Goal: Task Accomplishment & Management: Manage account settings

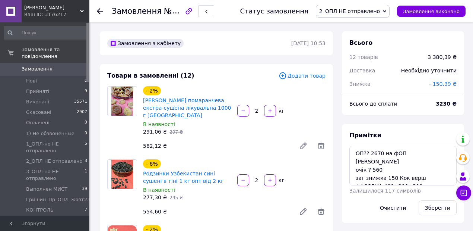
scroll to position [1115, 0]
drag, startPoint x: 99, startPoint y: 10, endPoint x: 106, endPoint y: 10, distance: 7.5
click at [99, 10] on icon at bounding box center [100, 11] width 6 height 6
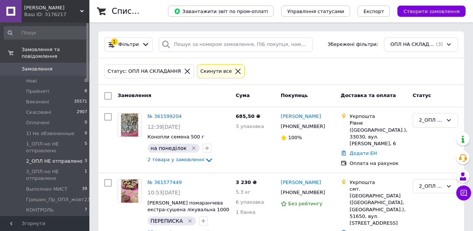
click at [37, 158] on span "2_ОПЛ НЕ отправлено" at bounding box center [54, 161] width 56 height 7
click at [34, 168] on span "3_ОПЛ-но НЕ отправлено" at bounding box center [55, 174] width 59 height 13
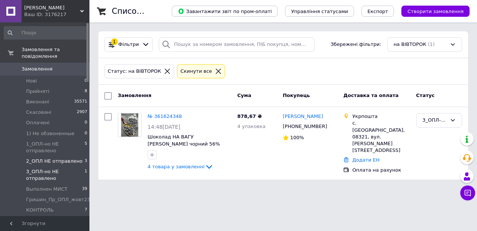
click at [37, 158] on span "2_ОПЛ НЕ отправлено" at bounding box center [54, 161] width 56 height 7
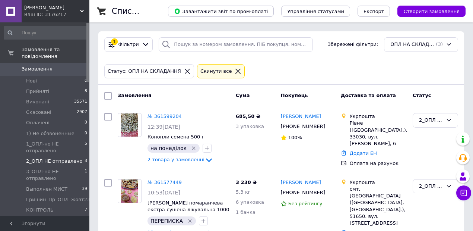
click at [235, 70] on icon at bounding box center [238, 71] width 7 height 7
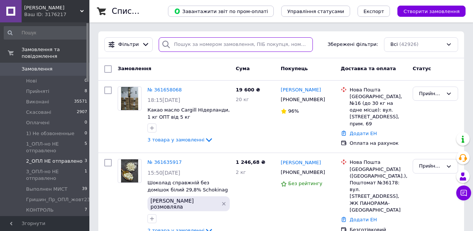
click at [192, 44] on input "search" at bounding box center [236, 44] width 154 height 15
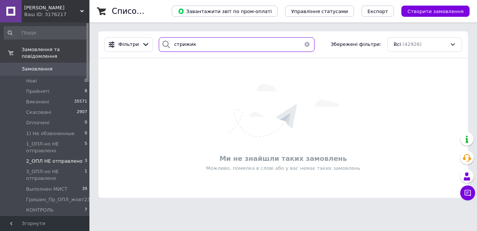
type input "стрижик"
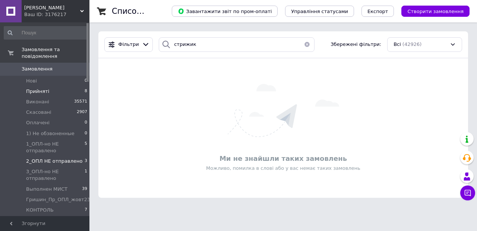
click at [41, 88] on span "Прийняті" at bounding box center [37, 91] width 23 height 7
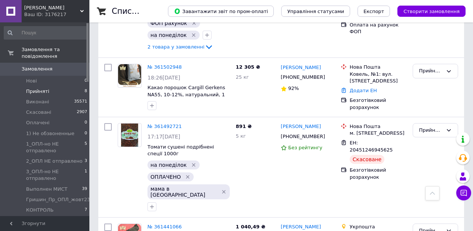
scroll to position [522, 0]
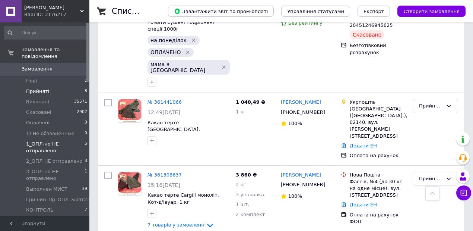
click at [42, 141] on span "1_ОПЛ-но НЕ отправлено" at bounding box center [55, 147] width 59 height 13
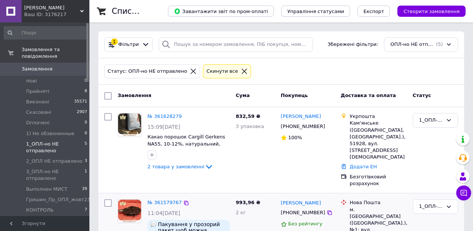
scroll to position [124, 0]
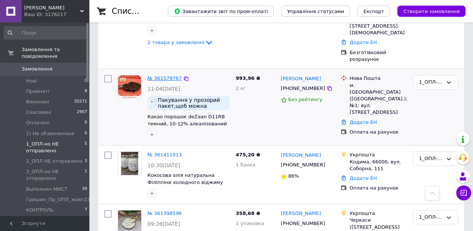
click at [165, 75] on link "№ 361579767" at bounding box center [165, 78] width 34 height 6
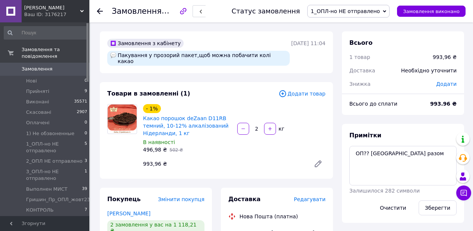
scroll to position [28, 0]
click at [367, 151] on textarea "ОП?? Фасовка разом" at bounding box center [403, 166] width 107 height 40
drag, startPoint x: 434, startPoint y: 207, endPoint x: 419, endPoint y: 195, distance: 18.9
click at [433, 207] on button "Зберегти" at bounding box center [438, 207] width 38 height 15
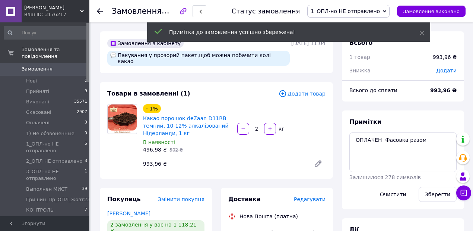
scroll to position [45, 0]
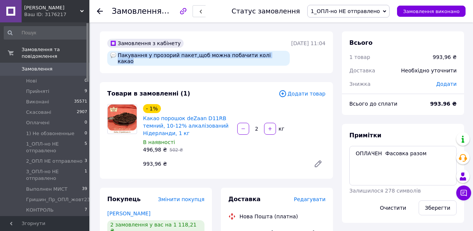
drag, startPoint x: 126, startPoint y: 55, endPoint x: 258, endPoint y: 60, distance: 131.7
click at [258, 60] on div "Пакування у прозорий пакет,щоб можна побачити колі какао" at bounding box center [199, 58] width 186 height 18
copy div "Пакування у прозорий пакет,щоб можна побачити колі какао"
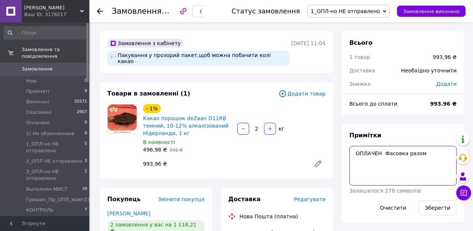
click at [425, 154] on textarea "ОПЛАЧЕН Фасовка разом" at bounding box center [403, 166] width 107 height 40
paste textarea "Пакування у прозорий пакет,щоб можна побачити колі какао"
click at [407, 171] on textarea "ОПЛАЧЕН Фасовка разом Пакування у прозорий пакет,щоб можна побачити колі какао" at bounding box center [403, 166] width 107 height 40
type textarea "ОПЛАЧЕН Фасовка разом Пакування у прозорий пакет,щоб можна побачити колір какао"
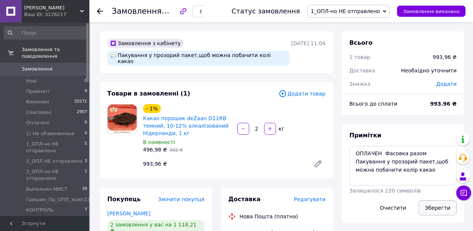
click at [438, 210] on button "Зберегти" at bounding box center [438, 207] width 38 height 15
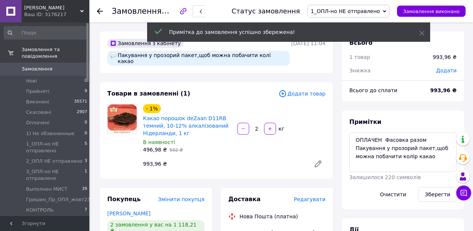
scroll to position [71, 0]
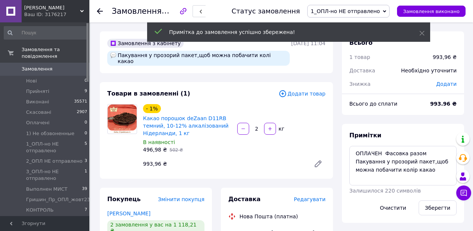
click at [387, 10] on icon at bounding box center [384, 11] width 3 height 3
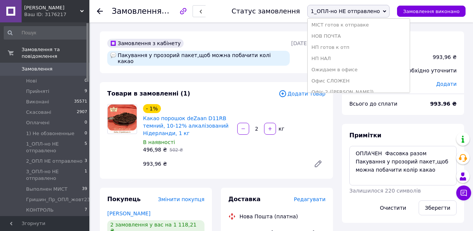
scroll to position [174, 0]
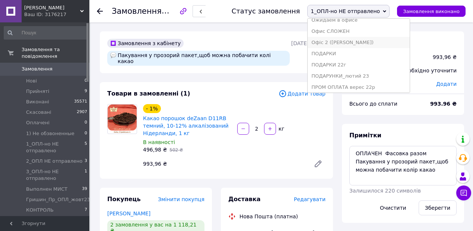
click at [345, 42] on li "Офіс 2 ([PERSON_NAME])" at bounding box center [359, 42] width 102 height 11
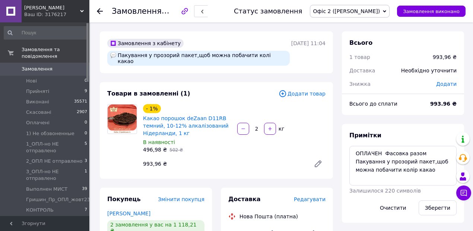
drag, startPoint x: 100, startPoint y: 10, endPoint x: 131, endPoint y: 7, distance: 31.8
click at [100, 10] on icon at bounding box center [100, 11] width 6 height 6
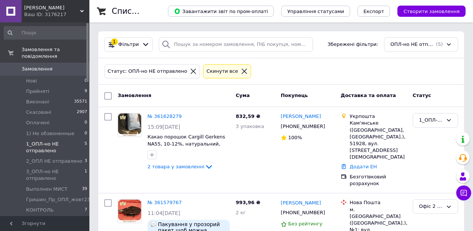
click at [31, 217] on span "[PERSON_NAME]" at bounding box center [46, 220] width 40 height 7
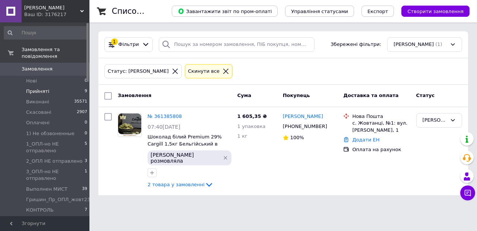
click at [32, 88] on span "Прийняті" at bounding box center [37, 91] width 23 height 7
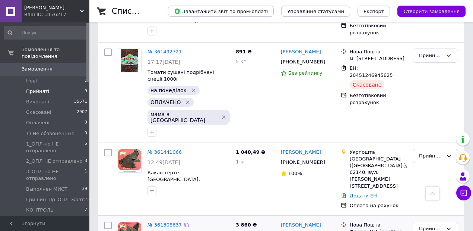
scroll to position [532, 0]
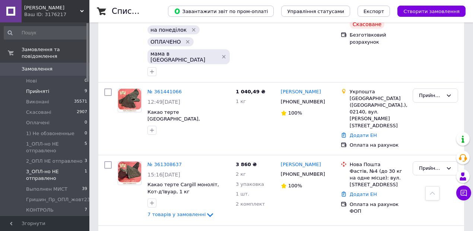
click at [48, 168] on span "3_ОПЛ-но НЕ отправлено" at bounding box center [55, 174] width 59 height 13
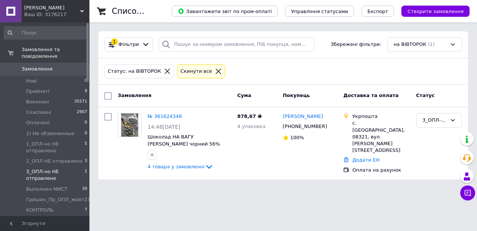
click at [43, 168] on span "3_ОПЛ-но НЕ отправлено" at bounding box center [55, 174] width 59 height 13
click at [50, 158] on span "2_ОПЛ НЕ отправлено" at bounding box center [54, 161] width 56 height 7
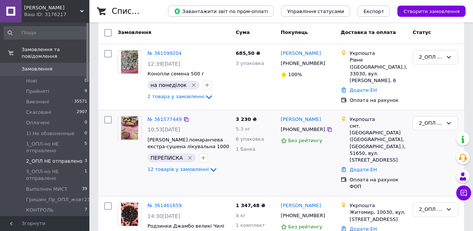
scroll to position [88, 0]
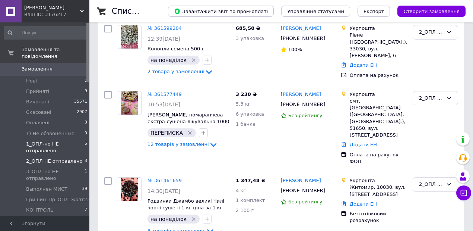
click at [48, 141] on span "1_ОПЛ-но НЕ отправлено" at bounding box center [55, 147] width 59 height 13
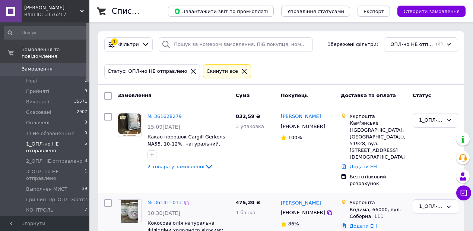
scroll to position [75, 0]
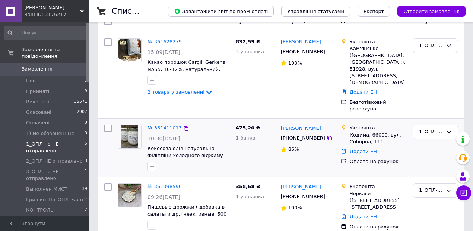
click at [158, 125] on link "№ 361411013" at bounding box center [165, 128] width 34 height 6
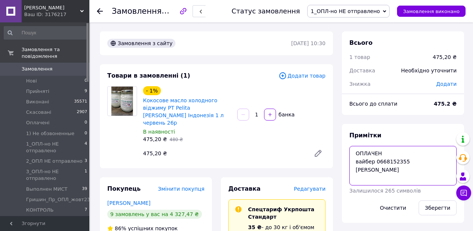
click at [392, 159] on textarea "ОПЛАЧЕН вайбер 0668152355 Анастасія" at bounding box center [403, 166] width 107 height 40
click at [99, 9] on icon at bounding box center [100, 11] width 6 height 6
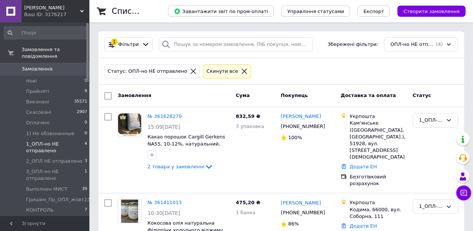
click at [242, 70] on icon at bounding box center [244, 71] width 5 height 5
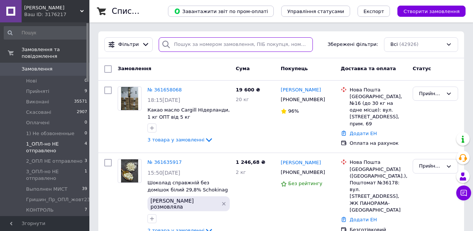
click at [198, 45] on input "search" at bounding box center [236, 44] width 154 height 15
type input "мошенська"
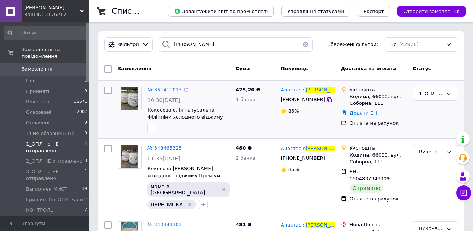
click at [156, 89] on span "№ 361411013" at bounding box center [165, 90] width 34 height 6
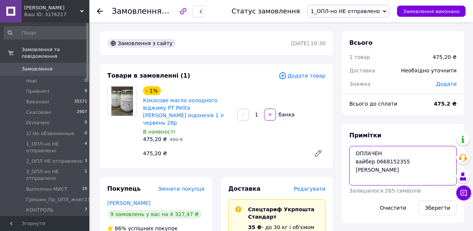
click at [392, 150] on textarea "ОПЛАЧЕН вайбер 0668152355 Анастасія" at bounding box center [403, 166] width 107 height 40
type textarea "ОПЛАЧЕН 475.20 вайбер 0668152355 Анастасія"
drag, startPoint x: 444, startPoint y: 206, endPoint x: 350, endPoint y: 139, distance: 114.4
click at [443, 206] on button "Зберегти" at bounding box center [438, 207] width 38 height 15
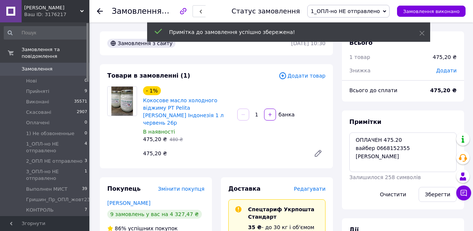
click at [100, 11] on use at bounding box center [100, 11] width 6 height 6
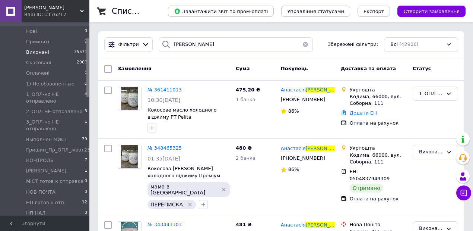
scroll to position [25, 0]
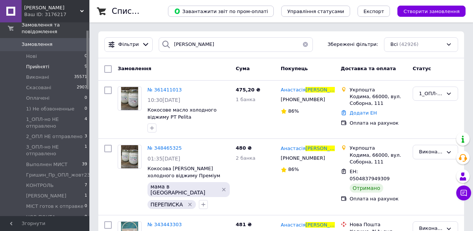
click at [44, 63] on span "Прийняті" at bounding box center [37, 66] width 23 height 7
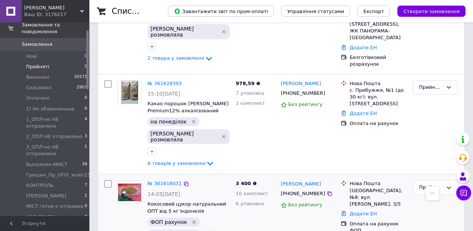
scroll to position [248, 0]
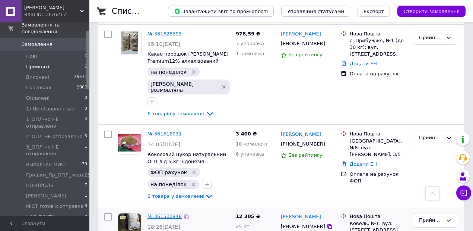
click at [166, 213] on link "№ 361502948" at bounding box center [165, 216] width 34 height 6
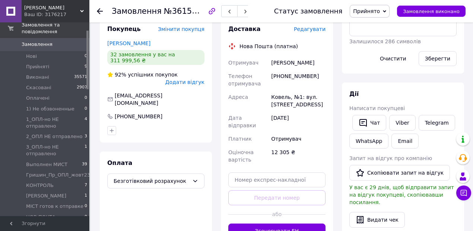
scroll to position [99, 0]
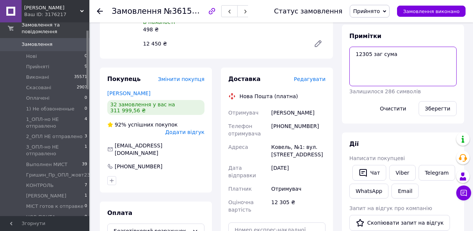
click at [355, 53] on textarea "12305 заг сума" at bounding box center [403, 67] width 107 height 40
type textarea "ОП?? 12305 заг сума"
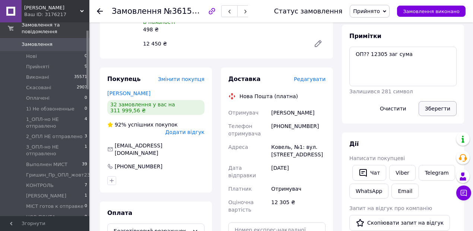
click at [440, 105] on button "Зберегти" at bounding box center [438, 108] width 38 height 15
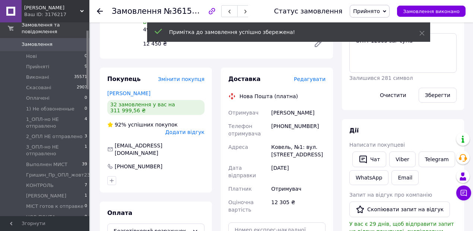
scroll to position [86, 0]
click at [99, 10] on body "Какао Бум Ваш ID: 3176217 Сайт Какао Бум Кабінет покупця Перевірити стан систем…" at bounding box center [236, 234] width 473 height 666
click at [98, 10] on use at bounding box center [100, 11] width 6 height 6
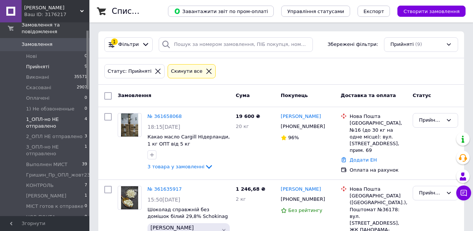
click at [47, 116] on span "1_ОПЛ-но НЕ отправлено" at bounding box center [55, 122] width 59 height 13
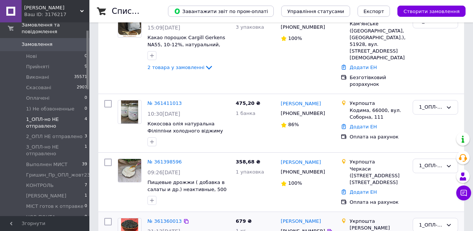
scroll to position [144, 0]
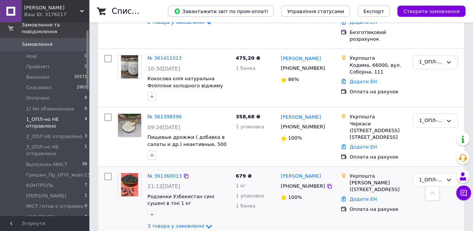
click at [157, 172] on div "№ 361360013" at bounding box center [165, 176] width 36 height 9
click at [157, 173] on link "№ 361360013" at bounding box center [165, 176] width 34 height 6
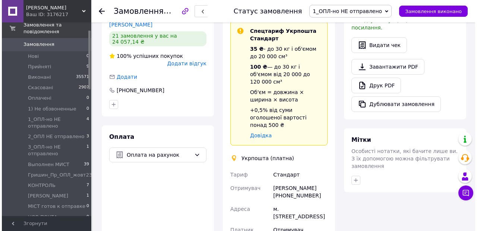
scroll to position [298, 0]
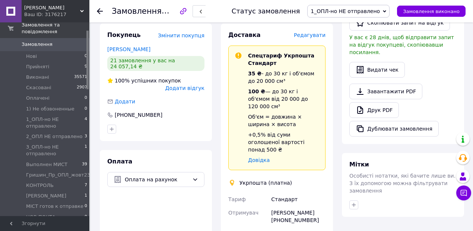
click at [312, 37] on span "Редагувати" at bounding box center [310, 35] width 32 height 6
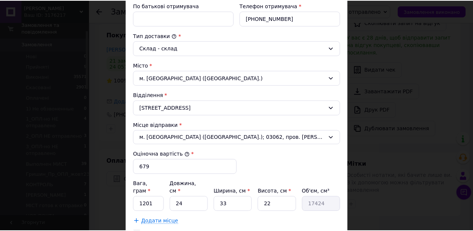
scroll to position [248, 0]
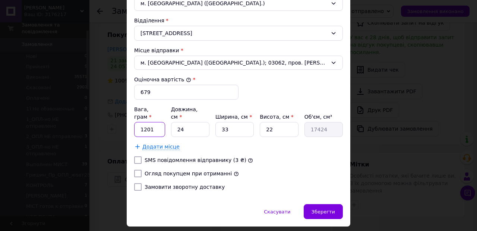
drag, startPoint x: 153, startPoint y: 121, endPoint x: 143, endPoint y: 120, distance: 9.7
click at [143, 122] on input "1201" at bounding box center [149, 129] width 31 height 15
type input "1464"
click at [182, 122] on input "24" at bounding box center [190, 129] width 38 height 15
type input "2"
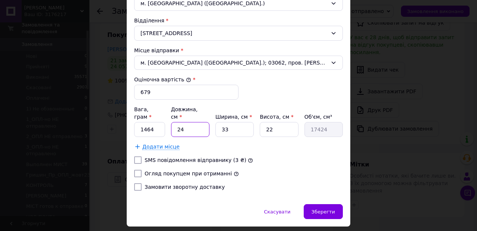
type input "1452"
type input "21"
type input "15246"
type input "21"
drag, startPoint x: 229, startPoint y: 118, endPoint x: 221, endPoint y: 117, distance: 8.3
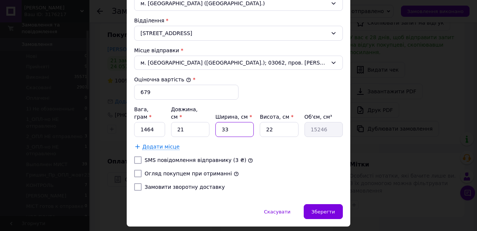
click at [221, 122] on input "33" at bounding box center [234, 129] width 38 height 15
type input "1"
type input "462"
type input "15"
type input "6930"
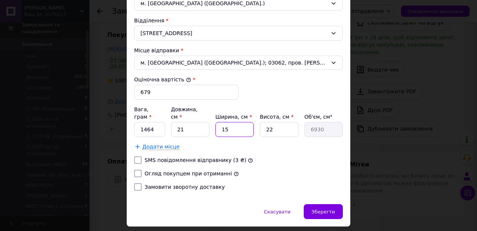
type input "15"
drag, startPoint x: 271, startPoint y: 118, endPoint x: 265, endPoint y: 116, distance: 5.4
click at [265, 122] on input "22" at bounding box center [279, 129] width 38 height 15
type input "1"
type input "315"
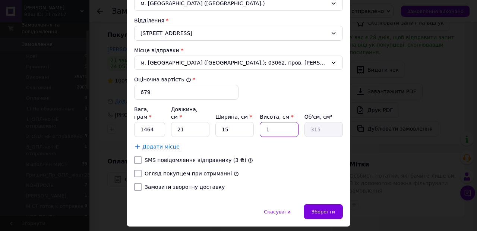
type input "15"
type input "4725"
type input "15"
click at [139, 170] on input "Огляд покупцем при отриманні" at bounding box center [137, 173] width 7 height 7
checkbox input "true"
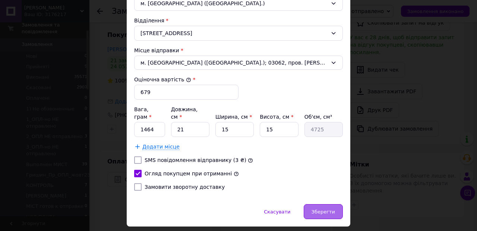
click at [316, 209] on span "Зберегти" at bounding box center [323, 212] width 23 height 6
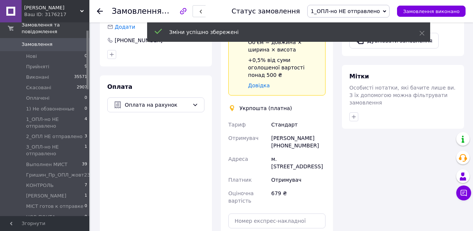
scroll to position [472, 0]
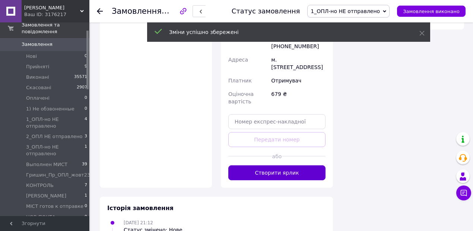
click at [289, 171] on button "Створити ярлик" at bounding box center [277, 172] width 97 height 15
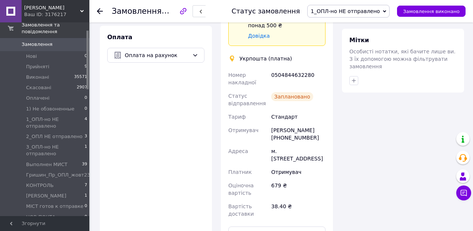
scroll to position [447, 0]
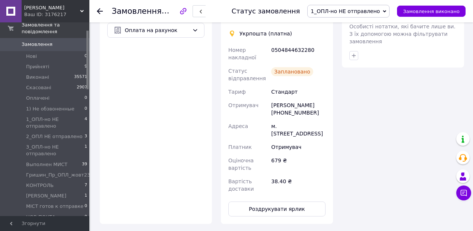
click at [290, 43] on div "0504844632280" at bounding box center [298, 53] width 57 height 21
copy div "0504844632280"
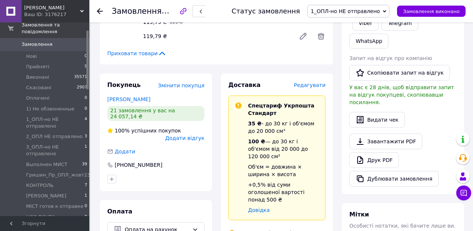
scroll to position [174, 0]
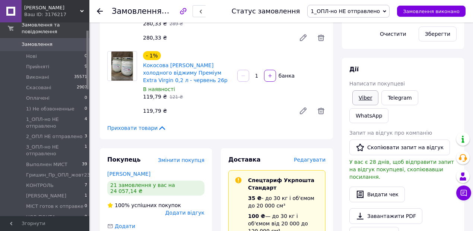
click at [367, 99] on link "Viber" at bounding box center [366, 97] width 26 height 15
click at [368, 99] on link "Viber" at bounding box center [366, 97] width 26 height 15
click at [363, 95] on link "Viber" at bounding box center [366, 97] width 26 height 15
click at [387, 10] on icon at bounding box center [384, 11] width 3 height 3
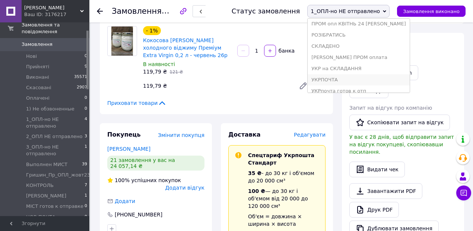
scroll to position [276, 0]
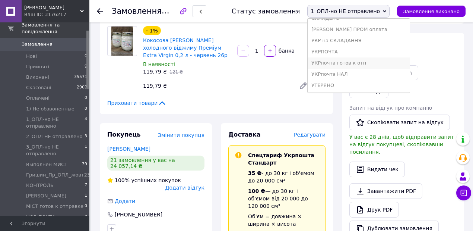
click at [350, 62] on li "УКРпочта готов к отп" at bounding box center [359, 62] width 102 height 11
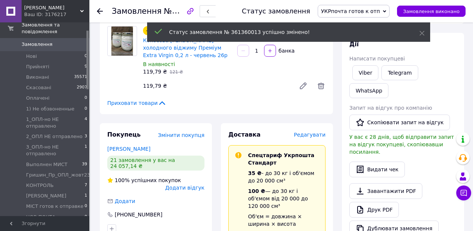
click at [100, 10] on icon at bounding box center [100, 11] width 6 height 6
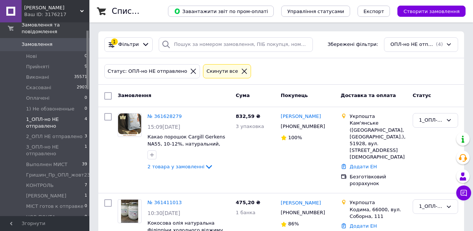
click at [40, 116] on span "1_ОПЛ-но НЕ отправлено" at bounding box center [55, 122] width 59 height 13
click at [161, 199] on link "№ 361411013" at bounding box center [165, 202] width 34 height 6
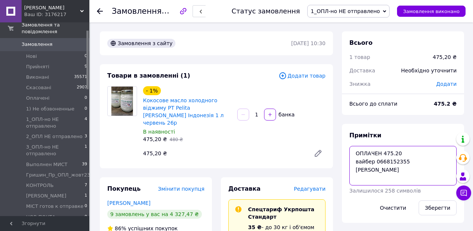
click at [375, 167] on textarea "ОПЛАЧЕН 475.20 вайбер 0668152355 Анастасія" at bounding box center [403, 166] width 107 height 40
drag, startPoint x: 375, startPoint y: 167, endPoint x: 285, endPoint y: 142, distance: 93.2
click at [285, 148] on div "475,20 ₴" at bounding box center [224, 153] width 168 height 10
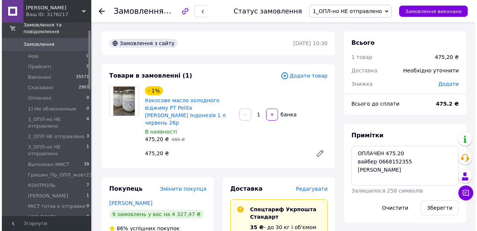
scroll to position [75, 0]
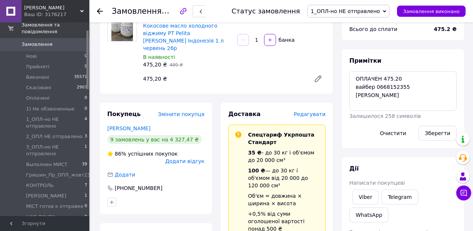
click at [309, 111] on span "Редагувати" at bounding box center [310, 114] width 32 height 6
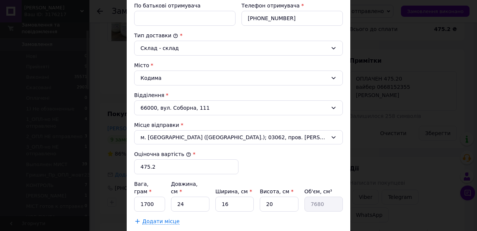
scroll to position [149, 0]
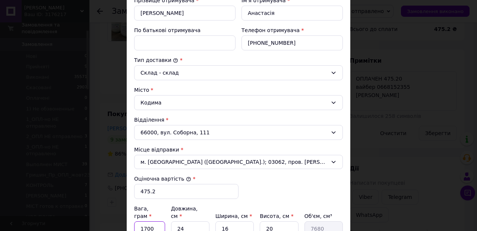
drag, startPoint x: 153, startPoint y: 218, endPoint x: 143, endPoint y: 218, distance: 9.7
click at [143, 221] on input "1700" at bounding box center [149, 228] width 31 height 15
click at [141, 221] on input "1655" at bounding box center [149, 228] width 31 height 15
type input "1655"
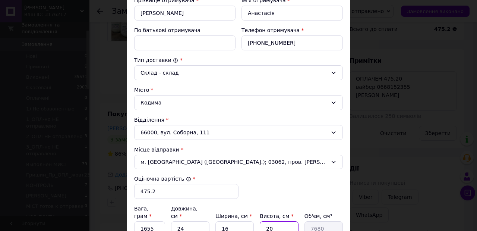
drag, startPoint x: 278, startPoint y: 219, endPoint x: 264, endPoint y: 215, distance: 14.4
click at [264, 221] on input "20" at bounding box center [279, 228] width 38 height 15
type input "1"
type input "384"
type input "16"
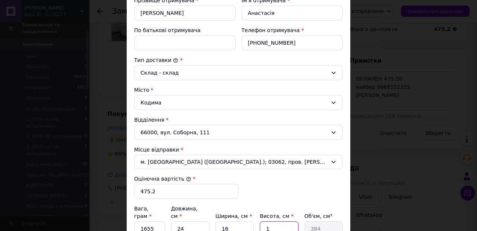
type input "6144"
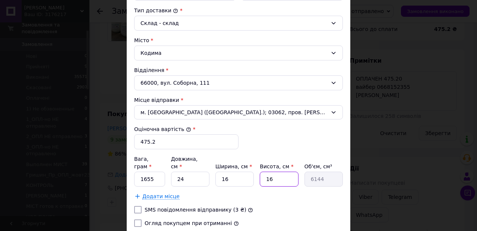
type input "16"
click at [136, 219] on input "Огляд покупцем при отриманні" at bounding box center [137, 222] width 7 height 7
checkbox input "true"
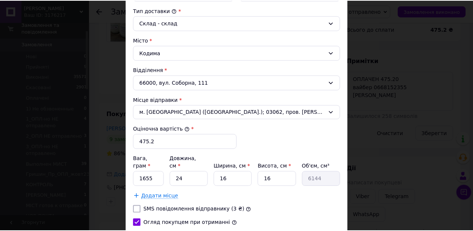
scroll to position [259, 0]
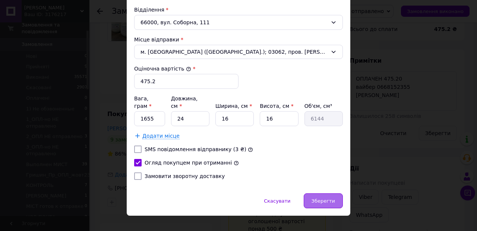
click at [317, 198] on span "Зберегти" at bounding box center [323, 201] width 23 height 6
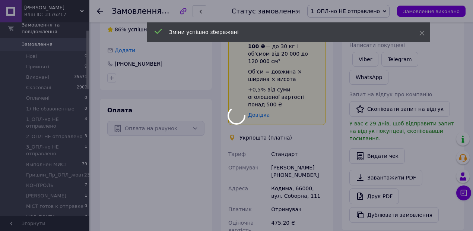
scroll to position [273, 0]
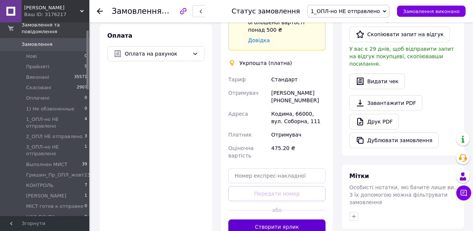
click at [292, 219] on button "Створити ярлик" at bounding box center [277, 226] width 97 height 15
click at [295, 201] on div at bounding box center [304, 210] width 44 height 18
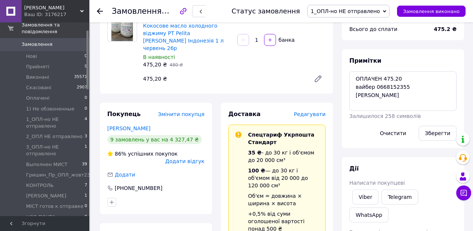
scroll to position [99, 0]
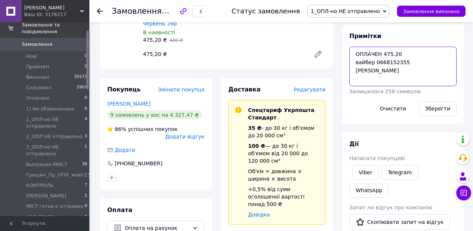
click at [382, 63] on textarea "ОПЛАЧЕН 475.20 вайбер 0668152355 Анастасія" at bounding box center [403, 67] width 107 height 40
click at [383, 63] on textarea "ОПЛАЧЕН 475.20 вайбер 0668152355 Анастасія" at bounding box center [403, 67] width 107 height 40
click at [248, 26] on div "- 1% Кокосове масло холодного віджиму PT Pelita Adi Pratama Індонезія 1 л черве…" at bounding box center [234, 24] width 189 height 78
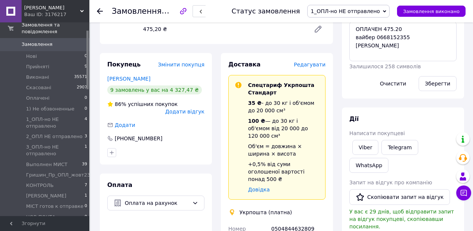
click at [289, 222] on div "0504844632809" at bounding box center [298, 232] width 57 height 21
copy div "0504844632809"
drag, startPoint x: 393, startPoint y: 10, endPoint x: 384, endPoint y: 20, distance: 13.2
click at [390, 9] on div "1_ОПЛ-но НЕ отправлено Прийнято Виконано Скасовано Оплачено 1) Не обзвоненные 2…" at bounding box center [349, 11] width 82 height 13
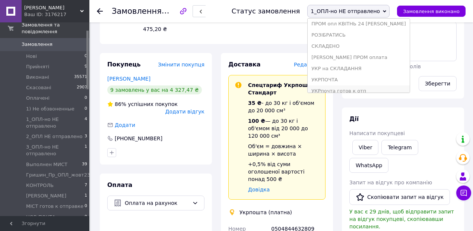
scroll to position [273, 0]
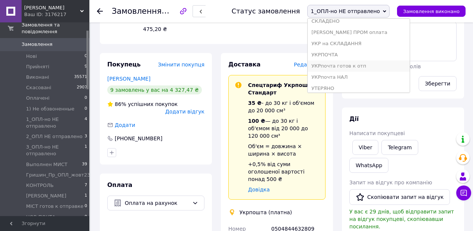
click at [361, 64] on li "УКРпочта готов к отп" at bounding box center [359, 65] width 102 height 11
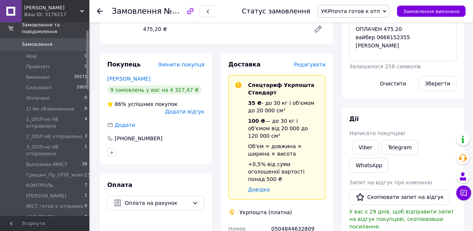
scroll to position [149, 0]
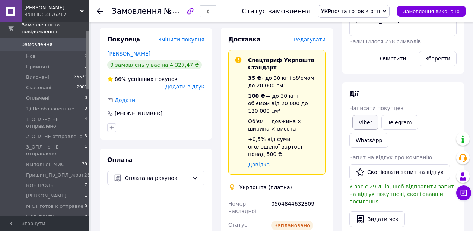
click at [365, 119] on link "Viber" at bounding box center [366, 122] width 26 height 15
click at [98, 12] on use at bounding box center [100, 11] width 6 height 6
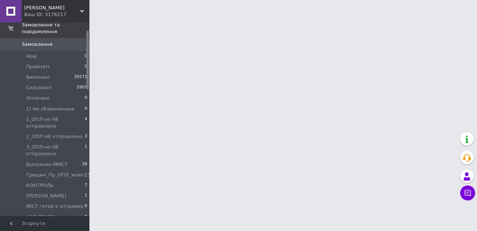
click at [98, 12] on div at bounding box center [238, 9] width 477 height 19
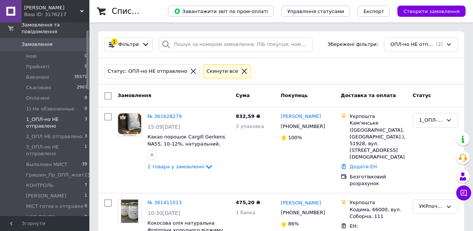
scroll to position [78, 0]
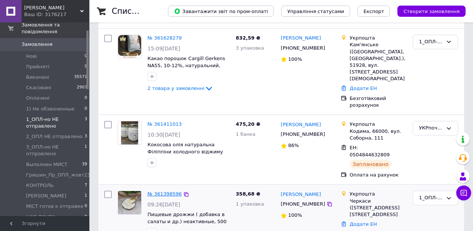
click at [157, 191] on link "№ 361398596" at bounding box center [165, 194] width 34 height 6
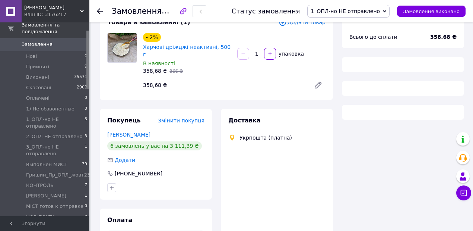
scroll to position [28, 0]
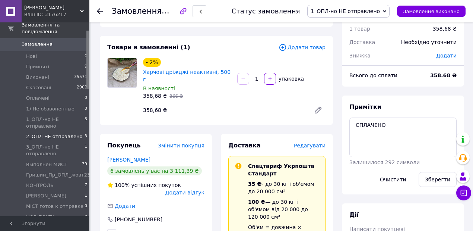
click at [45, 133] on span "2_ОПЛ НЕ отправлено" at bounding box center [54, 136] width 56 height 7
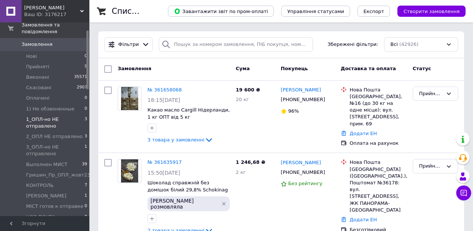
click at [41, 116] on span "1_ОПЛ-но НЕ отправлено" at bounding box center [55, 122] width 59 height 13
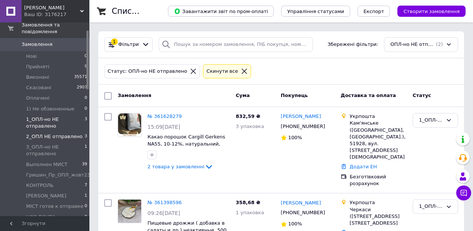
click at [45, 133] on span "2_ОПЛ НЕ отправлено" at bounding box center [54, 136] width 56 height 7
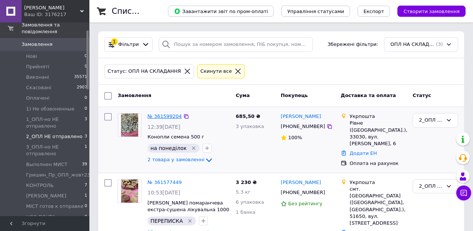
click at [159, 113] on link "№ 361599204" at bounding box center [165, 116] width 34 height 6
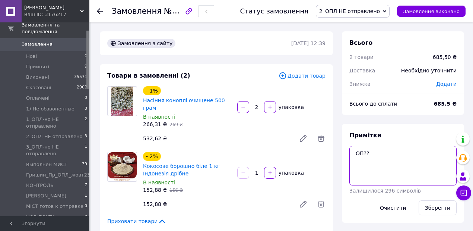
click at [374, 152] on textarea "ОП??" at bounding box center [403, 166] width 107 height 40
type textarea "ОПЛАЧЕН"
drag, startPoint x: 442, startPoint y: 205, endPoint x: 434, endPoint y: 204, distance: 7.9
click at [441, 205] on button "Зберегти" at bounding box center [438, 207] width 38 height 15
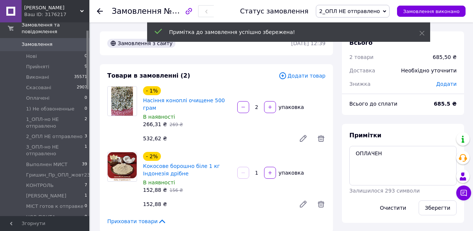
click at [387, 10] on icon at bounding box center [384, 11] width 3 height 3
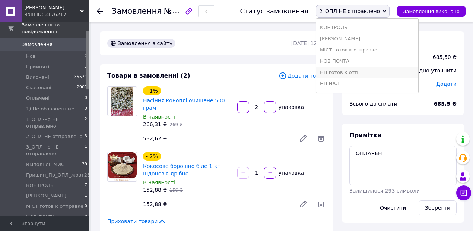
scroll to position [149, 0]
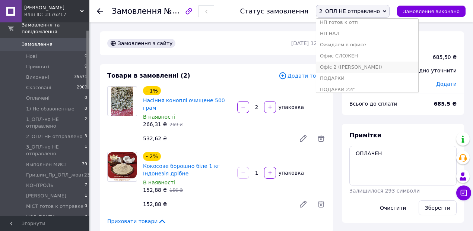
click at [367, 66] on li "Офіс 2 ([PERSON_NAME])" at bounding box center [368, 67] width 102 height 11
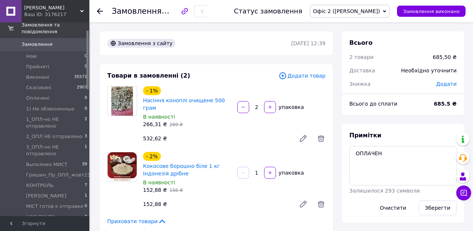
click at [99, 9] on use at bounding box center [100, 11] width 6 height 6
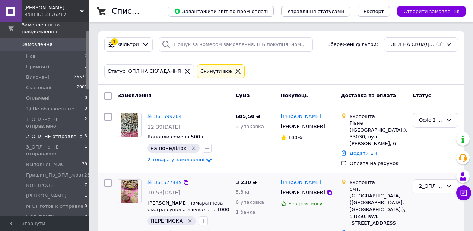
click at [108, 180] on input "checkbox" at bounding box center [107, 182] width 7 height 7
checkbox input "true"
click at [167, 93] on div "Дії для 1 замовлення" at bounding box center [145, 96] width 82 height 12
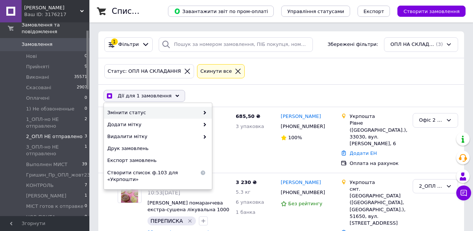
click at [147, 109] on span "Змінити статус" at bounding box center [153, 112] width 92 height 7
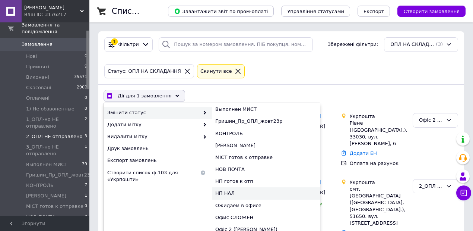
scroll to position [99, 0]
checkbox input "true"
click at [241, 227] on div "Офіс 2 ([PERSON_NAME])" at bounding box center [266, 229] width 108 height 12
checkbox input "false"
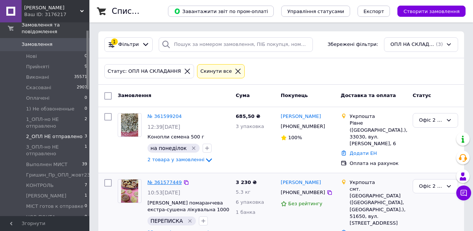
click at [165, 180] on link "№ 361577449" at bounding box center [165, 182] width 34 height 6
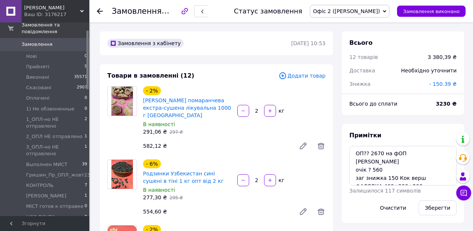
scroll to position [1133, 0]
click at [368, 152] on textarea "ОП?? 2670 на фОП Гришин очік ? 560 заг знижка 150 Кок верш ФАСОВКА 400+200+200г…" at bounding box center [403, 166] width 107 height 40
type textarea "ОПЛАЧЕН 2670 на фОП Гришин очік ? 560 заг знижка 150 Кок верш ФАСОВКА 400+200+2…"
drag, startPoint x: 441, startPoint y: 207, endPoint x: 418, endPoint y: 154, distance: 57.6
click at [440, 207] on button "Зберегти" at bounding box center [438, 207] width 38 height 15
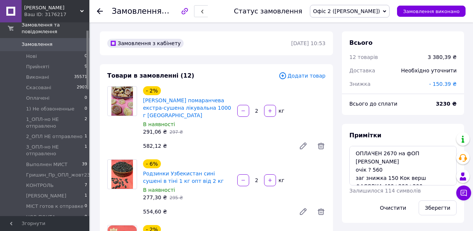
scroll to position [1166, 0]
click at [441, 208] on button "Зберегти" at bounding box center [438, 207] width 38 height 15
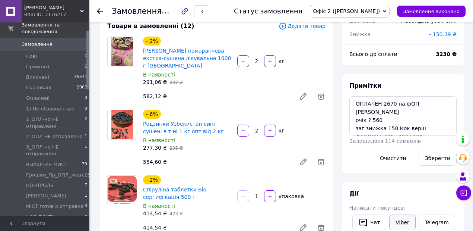
click at [396, 217] on link "Viber" at bounding box center [403, 222] width 26 height 16
click at [396, 218] on link "Viber" at bounding box center [403, 222] width 26 height 16
click at [220, 27] on div "Товари в замовленні (12)" at bounding box center [192, 26] width 171 height 9
click at [98, 12] on icon at bounding box center [100, 11] width 6 height 6
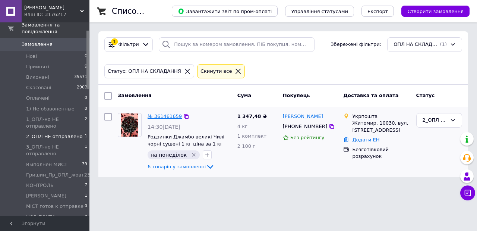
click at [156, 113] on link "№ 361461659" at bounding box center [165, 116] width 34 height 6
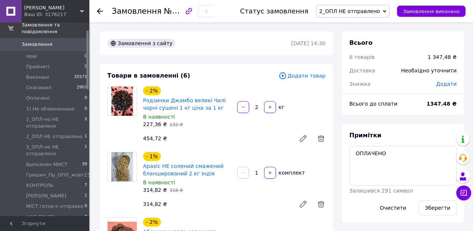
click at [387, 10] on icon at bounding box center [384, 11] width 3 height 3
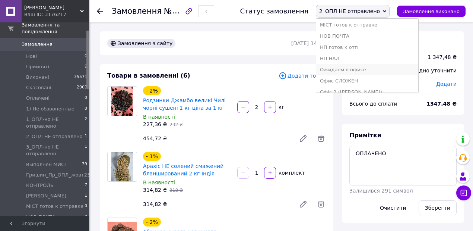
scroll to position [149, 0]
click at [358, 67] on li "Офіс 2 ([PERSON_NAME])" at bounding box center [368, 67] width 102 height 11
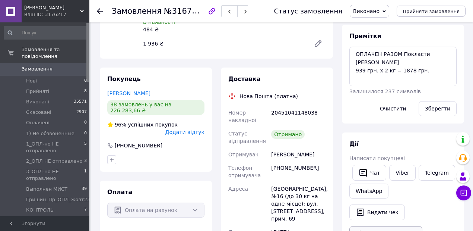
scroll to position [149, 0]
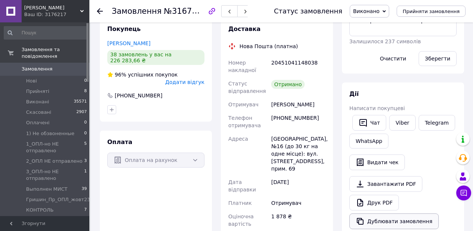
click at [396, 224] on button "Дублювати замовлення" at bounding box center [394, 221] width 89 height 16
click at [100, 10] on icon at bounding box center [100, 11] width 6 height 6
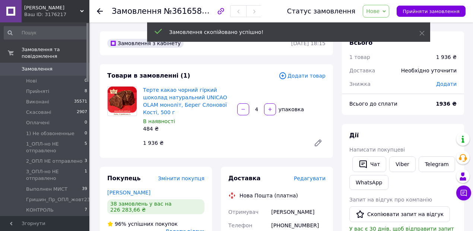
click at [386, 11] on icon at bounding box center [384, 11] width 3 height 2
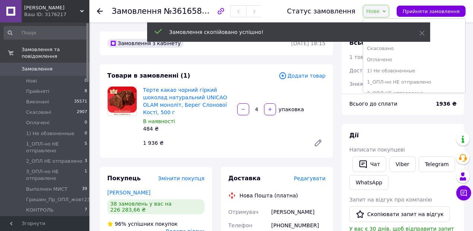
click at [399, 72] on li "1) Не обзвоненные" at bounding box center [414, 70] width 102 height 11
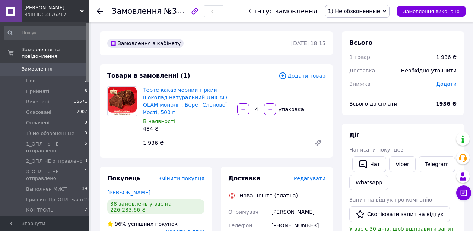
click at [312, 77] on span "Додати товар" at bounding box center [302, 76] width 47 height 8
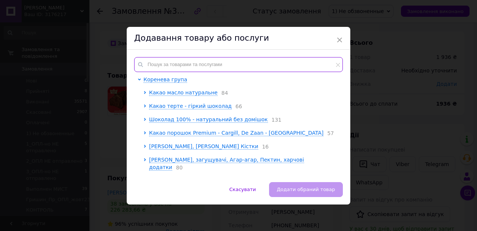
click at [171, 63] on input "text" at bounding box center [238, 64] width 209 height 15
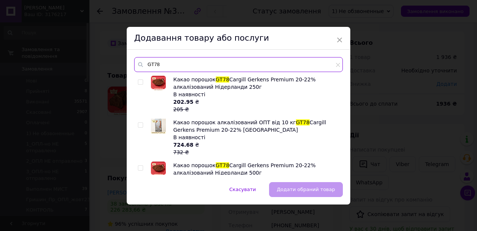
type input "GT78"
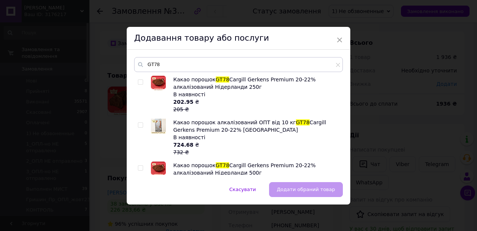
click at [139, 124] on input "checkbox" at bounding box center [140, 125] width 5 height 5
checkbox input "true"
click at [306, 191] on span "Додати обраний товар" at bounding box center [306, 189] width 58 height 6
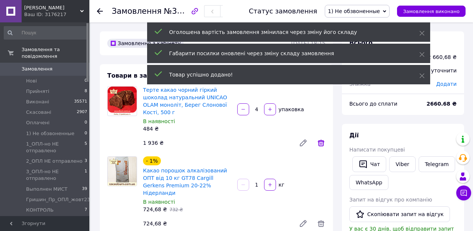
click at [321, 139] on icon at bounding box center [321, 142] width 7 height 7
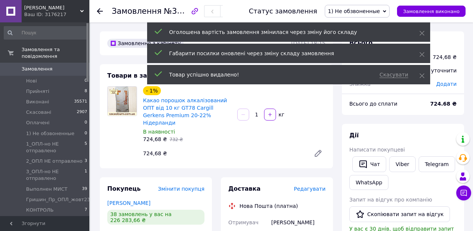
click at [261, 112] on input "1" at bounding box center [257, 115] width 12 height 6
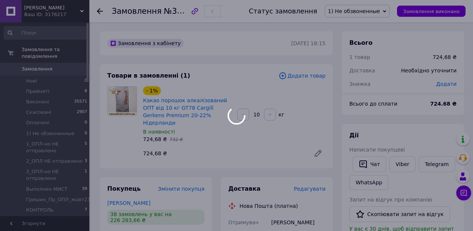
type input "10"
click at [270, 133] on div "- 1% Какао порошок алкалізований ОПТ від 10 кг GT78 Cargill Gerkens Premium 20-…" at bounding box center [234, 124] width 189 height 78
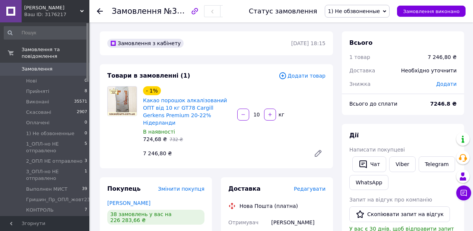
click at [303, 76] on span "Додати товар" at bounding box center [302, 76] width 47 height 8
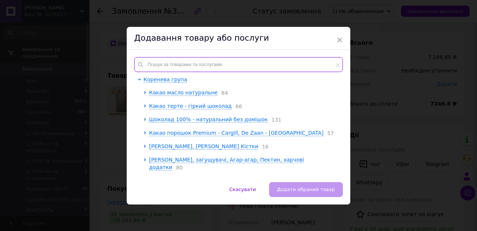
click at [170, 66] on input "text" at bounding box center [238, 64] width 209 height 15
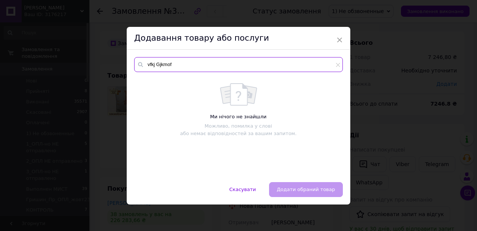
drag, startPoint x: 178, startPoint y: 64, endPoint x: 138, endPoint y: 61, distance: 40.4
click at [138, 61] on div "vfkj Gjkmof" at bounding box center [238, 64] width 209 height 15
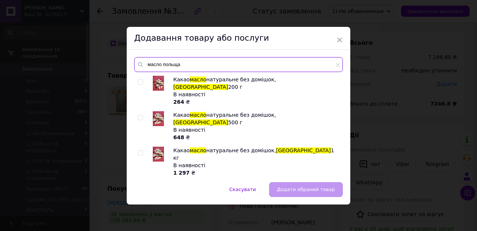
type input "масло польща"
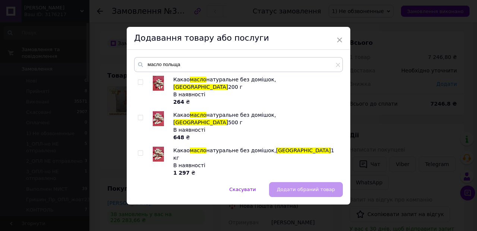
click at [139, 151] on input "checkbox" at bounding box center [140, 153] width 5 height 5
checkbox input "true"
click at [296, 188] on span "Додати обраний товар" at bounding box center [306, 189] width 58 height 6
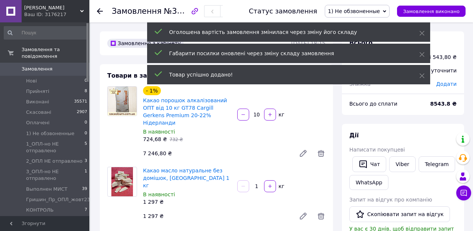
drag, startPoint x: 257, startPoint y: 177, endPoint x: 254, endPoint y: 176, distance: 4.0
click at [254, 183] on input "1" at bounding box center [257, 186] width 12 height 6
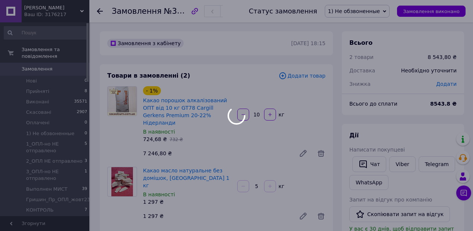
type input "5"
drag, startPoint x: 252, startPoint y: 203, endPoint x: 249, endPoint y: 205, distance: 4.3
click at [253, 211] on div "1 297 ₴" at bounding box center [216, 216] width 153 height 10
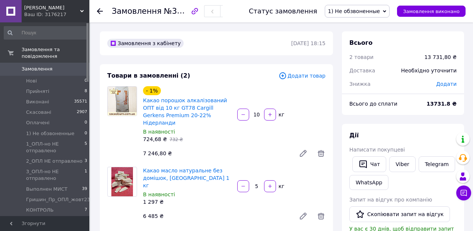
drag, startPoint x: 173, startPoint y: 64, endPoint x: 220, endPoint y: 61, distance: 46.7
click at [313, 78] on span "Додати товар" at bounding box center [302, 76] width 47 height 8
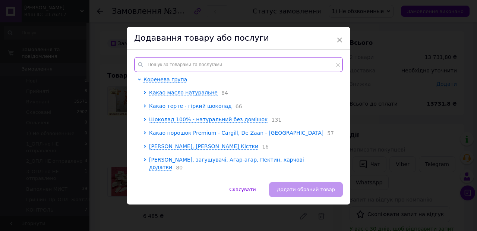
click at [202, 67] on input "text" at bounding box center [238, 64] width 209 height 15
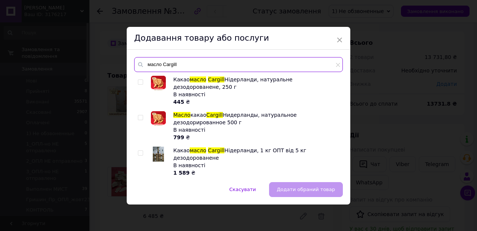
type input "масло Cargill"
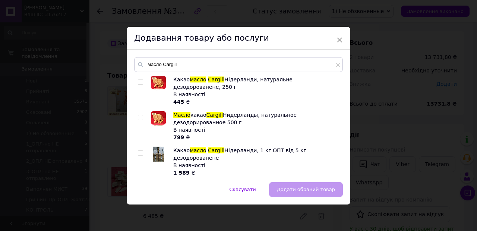
click at [139, 151] on input "checkbox" at bounding box center [140, 153] width 5 height 5
checkbox input "true"
click at [299, 188] on span "Додати обраний товар" at bounding box center [306, 189] width 58 height 6
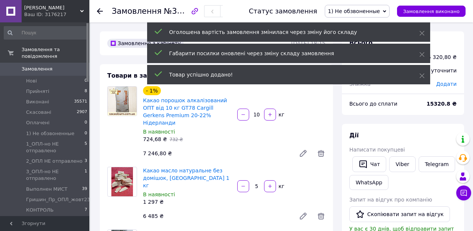
scroll to position [99, 0]
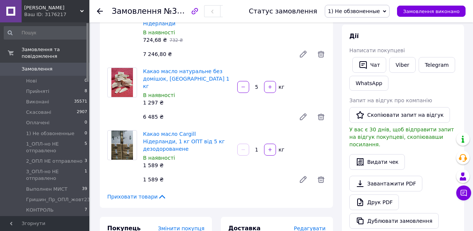
click at [255, 147] on input "1" at bounding box center [257, 150] width 12 height 6
type input "5"
click at [264, 174] on div "1 589 ₴" at bounding box center [216, 179] width 153 height 10
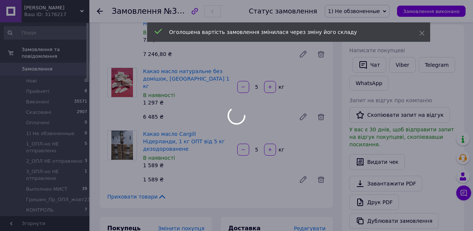
type input "5"
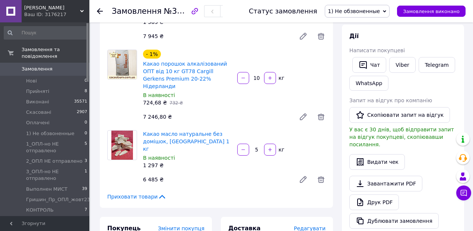
click at [180, 111] on div "7 246,80 ₴" at bounding box center [216, 116] width 153 height 10
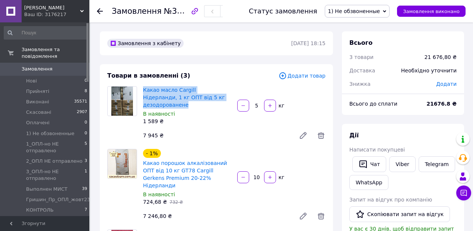
drag, startPoint x: 141, startPoint y: 88, endPoint x: 213, endPoint y: 98, distance: 72.6
click at [213, 98] on div "Какао масло Cargill Нідерланди, 1 кг ОПТ від 5 кг дезодорованене В наявності 1 …" at bounding box center [187, 106] width 94 height 42
copy link "Какао масло Cargill Нідерланди, 1 кг ОПТ від 5 кг дезодорованене"
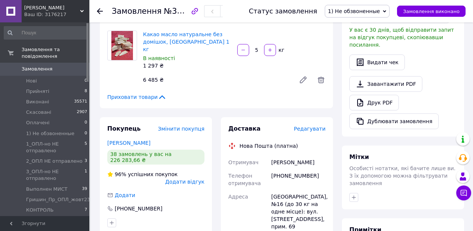
scroll to position [298, 0]
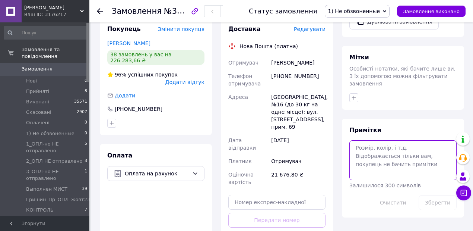
click at [366, 140] on textarea at bounding box center [403, 160] width 107 height 40
paste textarea "Какао масло Cargill Нідерланди, 1 кг ОПТ від 5 кг дезодорованене"
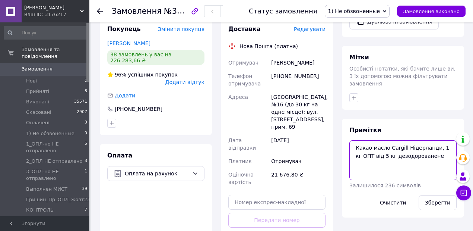
drag, startPoint x: 432, startPoint y: 132, endPoint x: 403, endPoint y: 130, distance: 28.8
click at [403, 140] on textarea "Какао масло Cargill Нідерланди, 1 кг ОПТ від 5 кг дезодорованене" at bounding box center [403, 160] width 107 height 40
click at [433, 140] on textarea "Какао масло Cargill 1 кг ОПТ від 5 кг дезодорованене" at bounding box center [403, 160] width 107 height 40
drag, startPoint x: 444, startPoint y: 129, endPoint x: 415, endPoint y: 130, distance: 29.1
click at [415, 140] on textarea "Какао масло Cargill 1 кг ОПТ від 5 кг дезодорованене" at bounding box center [403, 160] width 107 height 40
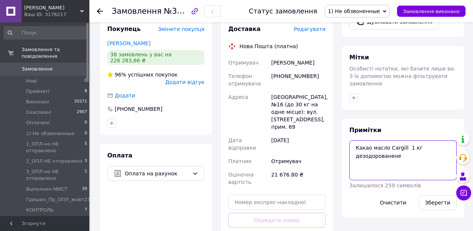
drag, startPoint x: 395, startPoint y: 139, endPoint x: 356, endPoint y: 142, distance: 38.8
click at [356, 142] on textarea "Какао масло Cargill 1 кг дезодорованене" at bounding box center [403, 160] width 107 height 40
click at [403, 140] on textarea "Какао масло Cargill 1 кг" at bounding box center [403, 160] width 107 height 40
paste textarea "дезодорованене"
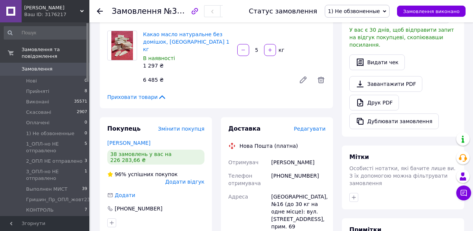
scroll to position [273, 0]
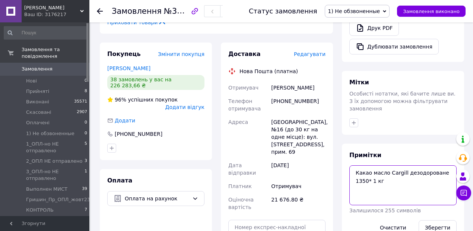
drag, startPoint x: 374, startPoint y: 164, endPoint x: 369, endPoint y: 165, distance: 4.5
click at [369, 165] on textarea "Какао масло Cargill дезодороване 1350* 1 кг" at bounding box center [403, 185] width 107 height 40
click at [380, 165] on textarea "Какао масло Cargill дезодороване 1350*5 кг" at bounding box center [403, 185] width 107 height 40
click at [442, 165] on textarea "Какао масло Cargill дезодороване 1350*5 кг=6750" at bounding box center [403, 185] width 107 height 40
click at [376, 165] on textarea "Какао масло Cargill дезод.1350*5 кг=6750" at bounding box center [403, 185] width 107 height 40
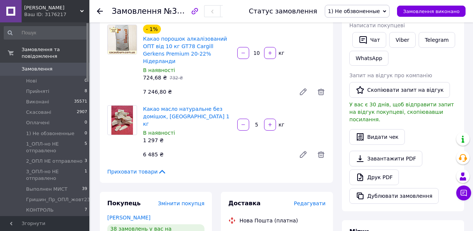
scroll to position [50, 0]
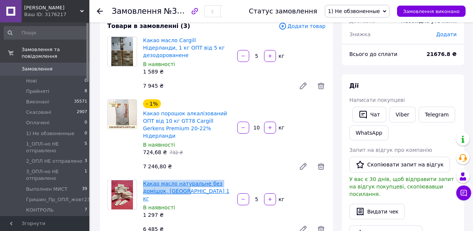
drag, startPoint x: 141, startPoint y: 169, endPoint x: 186, endPoint y: 178, distance: 46.0
click at [186, 178] on div "Какао масло натуральне без домішок, [GEOGRAPHIC_DATA] 1 кг В наявності 1 297 ₴" at bounding box center [187, 199] width 94 height 42
copy link "Какао масло натуральне без домішок, [GEOGRAPHIC_DATA]"
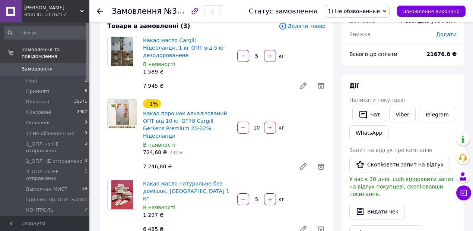
drag, startPoint x: 242, startPoint y: 25, endPoint x: 301, endPoint y: 66, distance: 71.8
click at [243, 26] on div "Товари в замовленні (3)" at bounding box center [192, 26] width 171 height 9
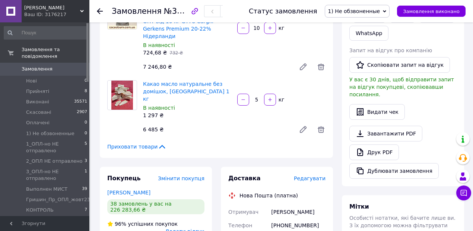
scroll to position [273, 0]
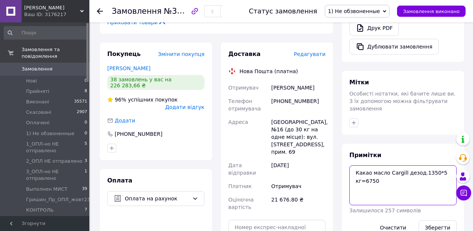
click at [374, 165] on textarea "Какао масло Cargill дезод.1350*5 кг=6750" at bounding box center [403, 185] width 107 height 40
paste textarea "Какао масло натуральне без домішок, [GEOGRAPHIC_DATA]"
drag, startPoint x: 417, startPoint y: 171, endPoint x: 380, endPoint y: 182, distance: 38.7
click at [380, 182] on textarea "Какао масло Cargill дезод.1350*5 кг=6750 Какао масло натуральне без домішок, [G…" at bounding box center [403, 185] width 107 height 40
click at [412, 172] on textarea "Какао масло Cargill дезод.1350*5 кг=6750 Какао масло [GEOGRAPHIC_DATA]" at bounding box center [403, 185] width 107 height 40
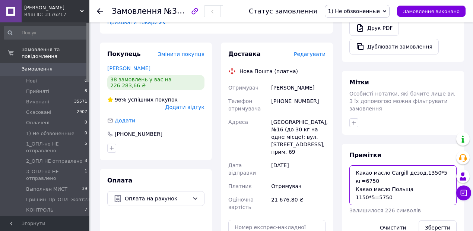
click at [361, 165] on textarea "Какао масло Cargill дезод.1350*5 кг=6750 Какао масло Польща 1150*5=5750" at bounding box center [403, 185] width 107 height 40
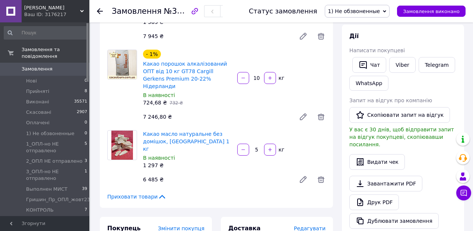
scroll to position [25, 0]
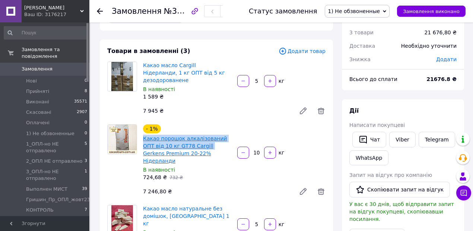
drag, startPoint x: 144, startPoint y: 130, endPoint x: 192, endPoint y: 136, distance: 49.2
click at [193, 136] on div "- 1% Какао порошок алкалізований ОПТ від 10 кг GT78 Cargill Gerkens Premium 20-…" at bounding box center [187, 153] width 94 height 60
copy link "Какао порошок алкалізований ОПТ від 10 кг GT78 Cargill"
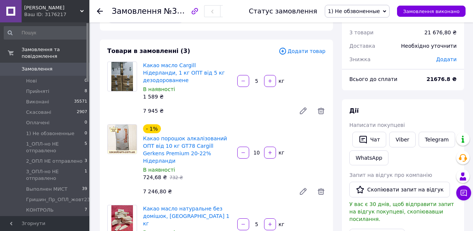
click at [317, 21] on div "Статус замовлення 1) Не обзвоненные Прийнято Виконано Скасовано Оплачено 1_ОПЛ-…" at bounding box center [350, 11] width 232 height 22
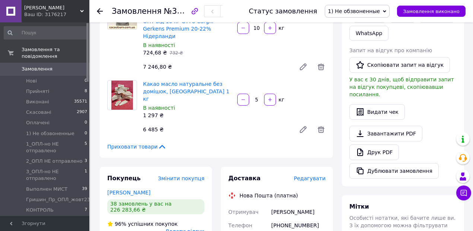
scroll to position [248, 0]
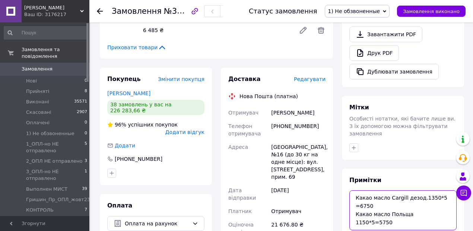
click at [446, 196] on textarea "Какао масло Cargill дезод.1350*5 =6750 Какао масло Польща 1150*5=5750" at bounding box center [403, 210] width 107 height 40
paste textarea "Какао порошок алкалізований ОПТ від 10 кг GT78 Cargill"
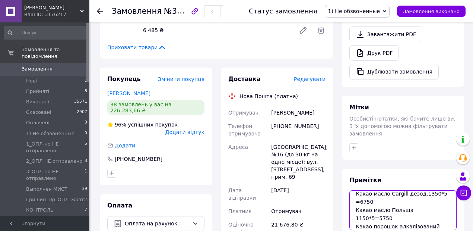
click at [393, 201] on textarea "Какао масло Cargill дезод.1350*5 =6750 Какао масло Польща 1150*5=5750 Какао пор…" at bounding box center [403, 210] width 107 height 40
click at [416, 202] on textarea "Какао масло Cargill дезод.1350*5 =6750 Какао масло Польща 1150*5=5750 Какао пор…" at bounding box center [403, 210] width 107 height 40
drag, startPoint x: 418, startPoint y: 201, endPoint x: 400, endPoint y: 201, distance: 17.9
click at [400, 201] on textarea "Какао масло Cargill дезод.1350*5 =6750 Какао масло Польща 1150*5=5750 Какао пор…" at bounding box center [403, 210] width 107 height 40
drag, startPoint x: 415, startPoint y: 201, endPoint x: 402, endPoint y: 201, distance: 12.7
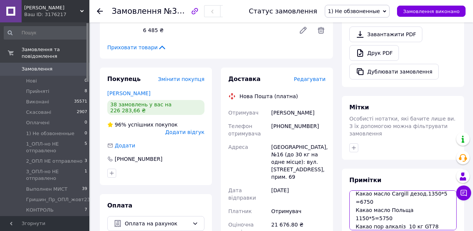
click at [402, 201] on textarea "Какао масло Cargill дезод.1350*5 =6750 Какао масло Польща 1150*5=5750 Какао пор…" at bounding box center [403, 210] width 107 height 40
click at [430, 202] on textarea "Какао масло Cargill дезод.1350*5 =6750 Какао масло Польща 1150*5=5750 Какао пор…" at bounding box center [403, 210] width 107 height 40
paste textarea "10 кг"
click at [431, 200] on textarea "Какао масло Cargill дезод.1350*5 =6750 Какао масло Польща 1150*5=5750 Какао пор…" at bounding box center [403, 210] width 107 height 40
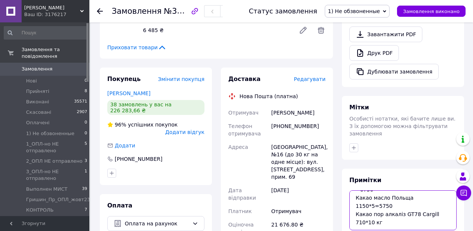
scroll to position [24, 0]
drag, startPoint x: 362, startPoint y: 210, endPoint x: 355, endPoint y: 190, distance: 21.3
click at [355, 190] on textarea "Какао масло Cargill дезод.1350*5 =6750 Какао масло Польща 1150*5=5750 Какао пор…" at bounding box center [403, 210] width 107 height 40
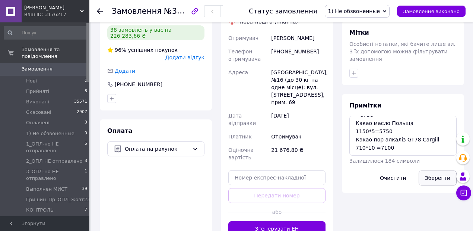
click at [441, 170] on button "Зберегти" at bounding box center [438, 177] width 38 height 15
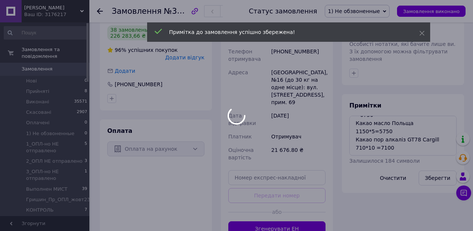
click at [378, 116] on div at bounding box center [236, 115] width 473 height 231
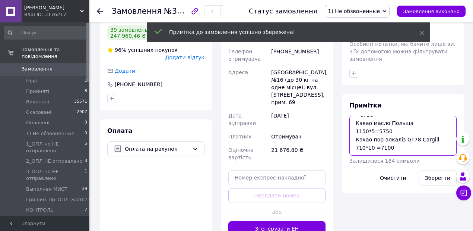
click at [378, 116] on textarea "Какао масло Cargill дезод.1350*5 =6750 Какао масло Польща 1150*5=5750 Какао пор…" at bounding box center [403, 136] width 107 height 40
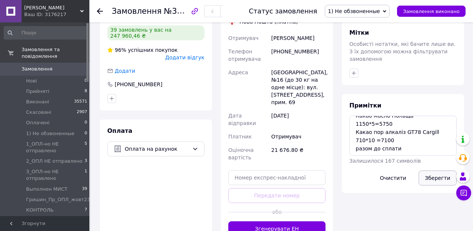
click at [440, 170] on button "Зберегти" at bounding box center [438, 177] width 38 height 15
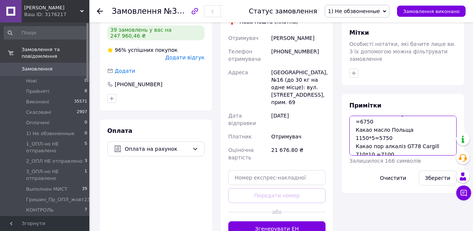
scroll to position [12, 0]
type textarea "Какао масло Cargill дезод.1350*5 =6750 Какао масло Польща 1150*5=5750 Какао пор…"
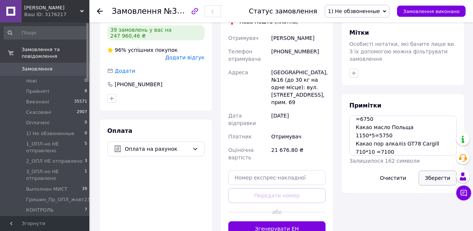
click at [440, 170] on button "Зберегти" at bounding box center [438, 177] width 38 height 15
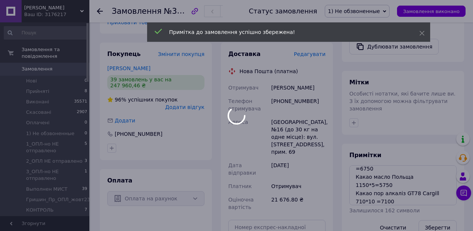
scroll to position [57, 0]
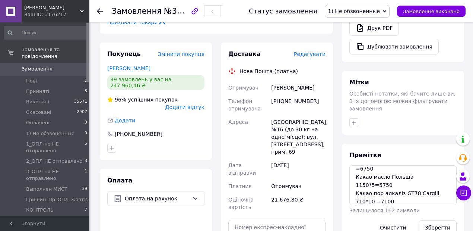
click at [387, 11] on icon at bounding box center [384, 11] width 3 height 3
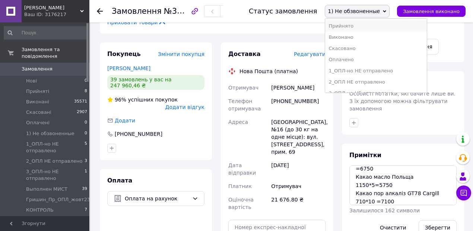
click at [361, 26] on li "Прийнято" at bounding box center [376, 26] width 102 height 11
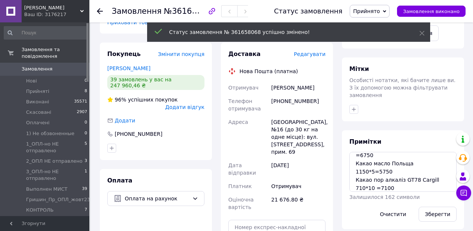
scroll to position [75, 0]
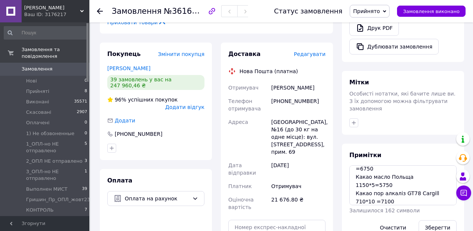
drag, startPoint x: 434, startPoint y: 210, endPoint x: 435, endPoint y: 189, distance: 20.9
click at [434, 220] on button "Зберегти" at bounding box center [438, 227] width 38 height 15
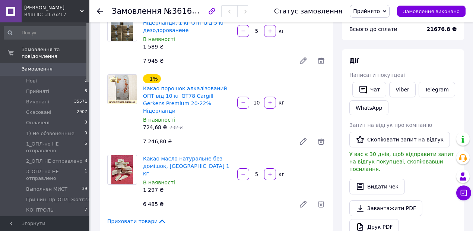
scroll to position [0, 0]
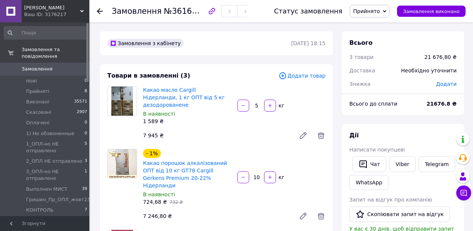
drag, startPoint x: 452, startPoint y: 85, endPoint x: 401, endPoint y: 91, distance: 51.0
click at [451, 86] on span "Додати" at bounding box center [447, 84] width 21 height 6
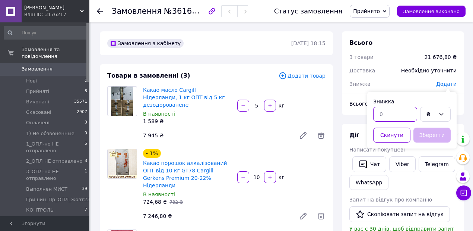
click at [383, 113] on input "text" at bounding box center [396, 114] width 44 height 15
type input "2076.80"
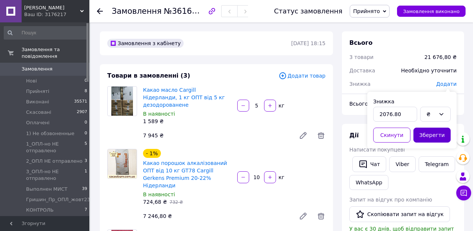
click at [429, 133] on button "Зберегти" at bounding box center [432, 134] width 37 height 15
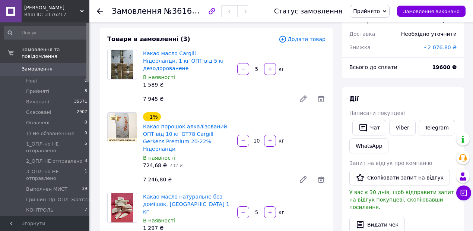
scroll to position [40, 0]
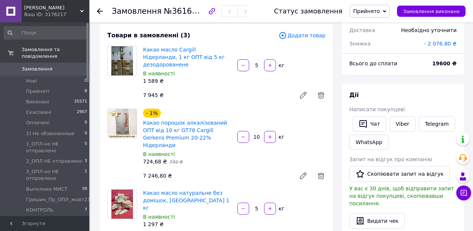
drag, startPoint x: 273, startPoint y: 29, endPoint x: 280, endPoint y: 29, distance: 6.7
click at [273, 29] on div "Товари в замовленні (3) Додати товар Какао масло Cargill Нідерланди, 1 кг ОПТ в…" at bounding box center [216, 145] width 233 height 243
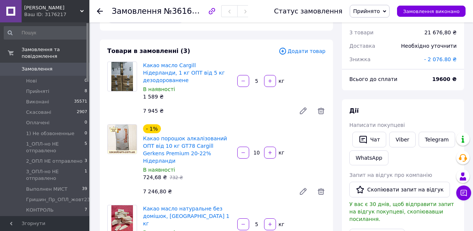
scroll to position [0, 0]
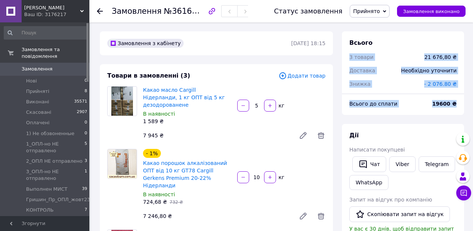
drag, startPoint x: 346, startPoint y: 57, endPoint x: 459, endPoint y: 111, distance: 125.7
click at [460, 111] on div "Всього 3 товари 21 676,80 ₴ Доставка Необхідно уточнити Знижка - 2 076.80 ₴ Всь…" at bounding box center [403, 73] width 122 height 84
copy div "3 товари 21 676,80 ₴ Доставка Необхідно уточнити Знижка - 2 076.80 ₴ Всього до …"
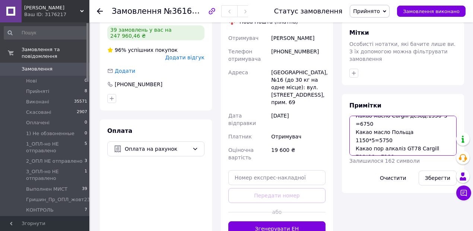
scroll to position [32, 0]
drag, startPoint x: 362, startPoint y: 107, endPoint x: 416, endPoint y: 116, distance: 54.4
click at [416, 116] on textarea "Какао масло Cargill дезод.1350*5 =6750 Какао масло Польща 1150*5=5750 Какао пор…" at bounding box center [403, 136] width 107 height 40
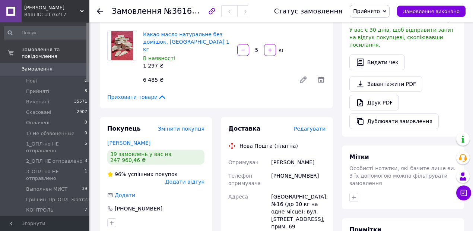
scroll to position [75, 0]
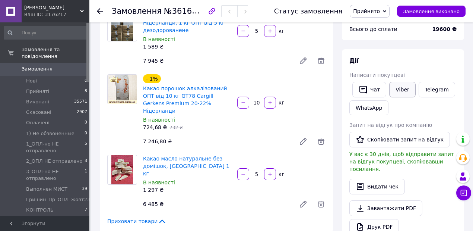
click at [398, 89] on link "Viber" at bounding box center [403, 90] width 26 height 16
click at [102, 9] on icon at bounding box center [100, 11] width 6 height 6
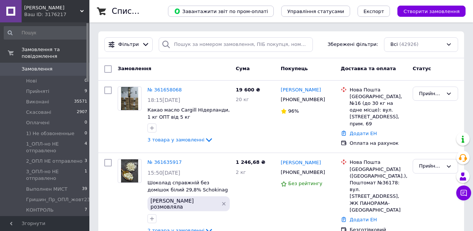
click at [32, 217] on span "[PERSON_NAME]" at bounding box center [46, 220] width 40 height 7
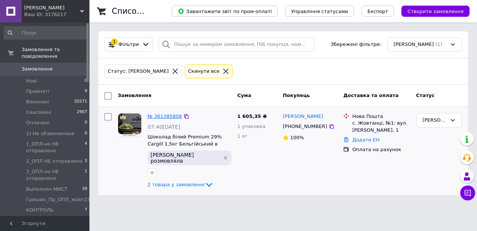
click at [152, 116] on link "№ 361385808" at bounding box center [165, 116] width 34 height 6
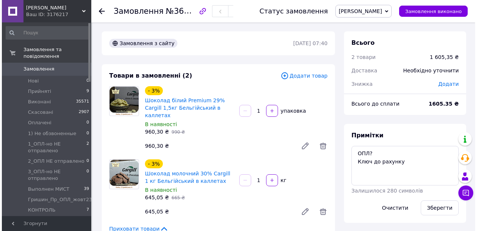
scroll to position [75, 0]
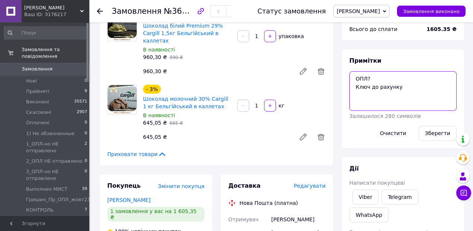
click at [371, 78] on textarea "ОПЛ? Ключ до рахунку" at bounding box center [403, 91] width 107 height 40
type textarea "ОПЛАЧНН Ключ до рахунку"
click at [432, 128] on button "Зберегти" at bounding box center [438, 133] width 38 height 15
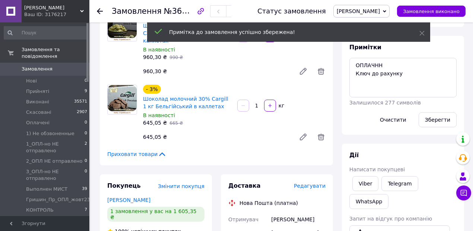
click at [313, 183] on span "Редагувати" at bounding box center [310, 186] width 32 height 6
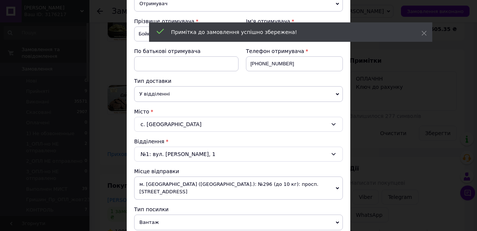
scroll to position [149, 0]
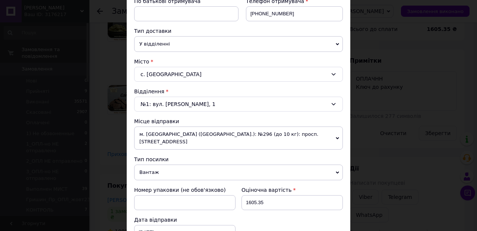
drag, startPoint x: 335, startPoint y: 131, endPoint x: 328, endPoint y: 134, distance: 7.2
click at [336, 136] on icon at bounding box center [337, 137] width 3 height 3
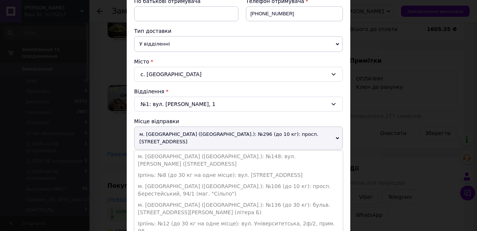
scroll to position [224, 0]
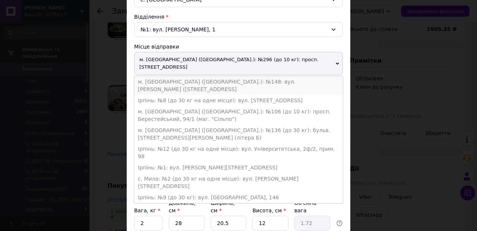
click at [233, 76] on li "м. [GEOGRAPHIC_DATA] ([GEOGRAPHIC_DATA].): №148: вул. [PERSON_NAME] ([STREET_AD…" at bounding box center [238, 85] width 209 height 19
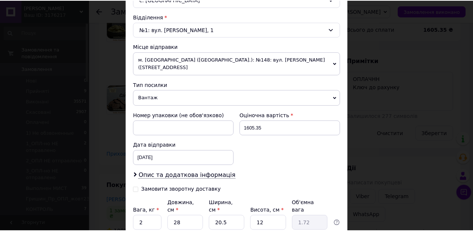
scroll to position [282, 0]
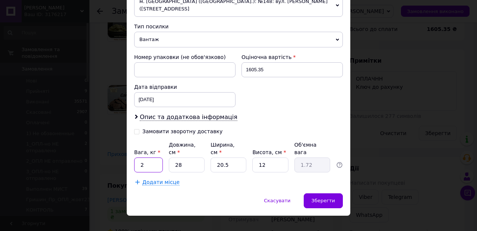
click at [147, 157] on input "2" at bounding box center [148, 164] width 29 height 15
type input "2.7"
drag, startPoint x: 178, startPoint y: 154, endPoint x: 174, endPoint y: 155, distance: 3.8
click at [174, 157] on input "28" at bounding box center [187, 164] width 36 height 15
type input "3"
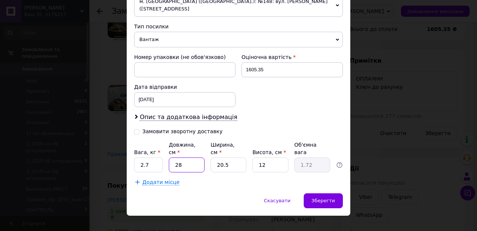
type input "0.18"
type input "34"
type input "2.09"
type input "34"
click at [228, 157] on input "20.5" at bounding box center [229, 164] width 36 height 15
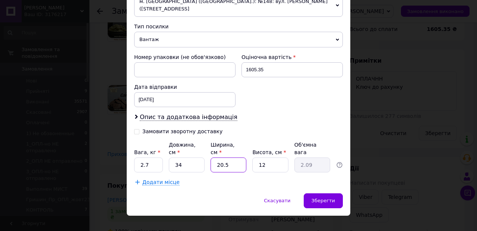
type input "20."
type input "2.04"
type input "20"
click at [270, 157] on input "12" at bounding box center [270, 164] width 36 height 15
type input "1"
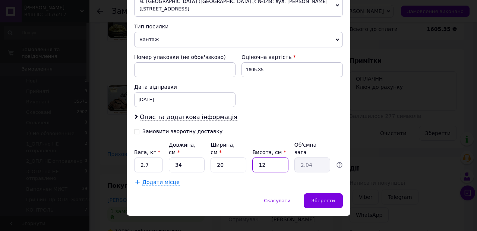
type input "0.17"
type input "10"
type input "1.7"
type input "10"
click at [327, 198] on span "Зберегти" at bounding box center [323, 201] width 23 height 6
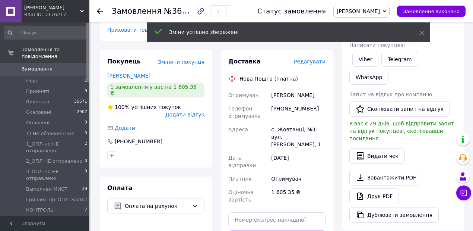
scroll to position [224, 0]
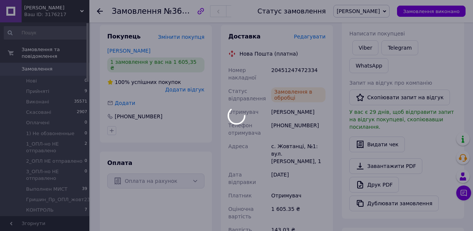
scroll to position [17, 0]
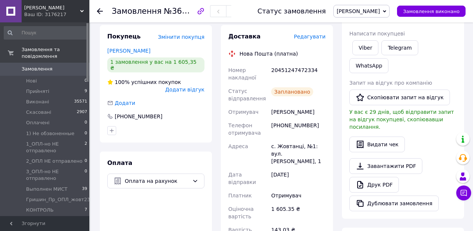
drag, startPoint x: 269, startPoint y: 75, endPoint x: 330, endPoint y: 163, distance: 106.1
click at [330, 163] on div "Доставка Редагувати Нова Пошта (платна) Номер накладної 20451247472334 Статус в…" at bounding box center [277, 148] width 112 height 247
copy div "Номер накладної 20451247472334 Статус відправлення Заплановано Отримувач [PERSO…"
click at [371, 47] on link "Viber" at bounding box center [366, 47] width 26 height 15
drag, startPoint x: 371, startPoint y: 47, endPoint x: 380, endPoint y: 37, distance: 12.9
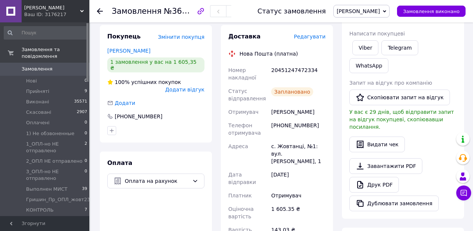
click at [371, 47] on link "Viber" at bounding box center [366, 47] width 26 height 15
click at [387, 10] on icon at bounding box center [384, 11] width 3 height 3
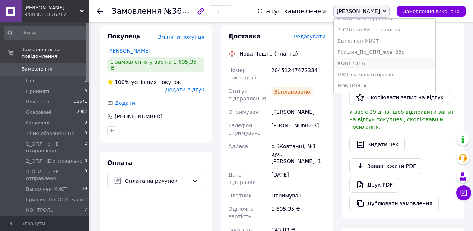
scroll to position [124, 0]
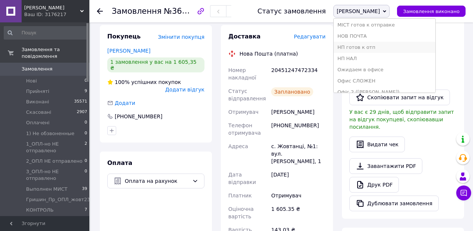
click at [395, 47] on li "НП готов к отп" at bounding box center [385, 47] width 102 height 11
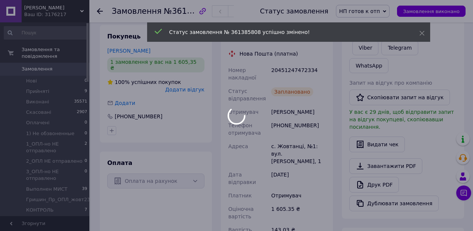
scroll to position [35, 0]
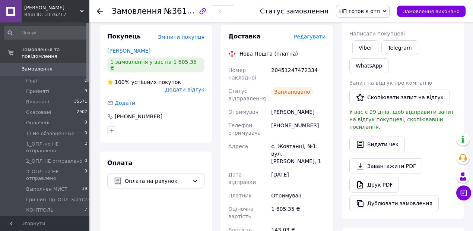
click at [100, 10] on icon at bounding box center [100, 11] width 6 height 6
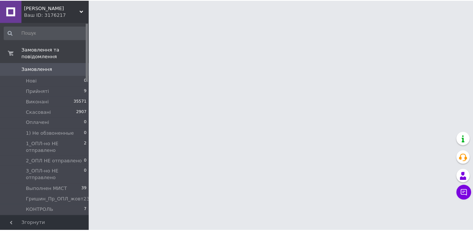
scroll to position [75, 0]
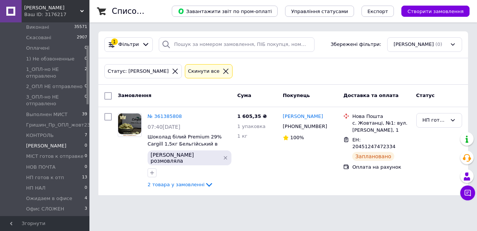
click at [43, 216] on span "Офіс 2 ([PERSON_NAME])" at bounding box center [55, 222] width 59 height 13
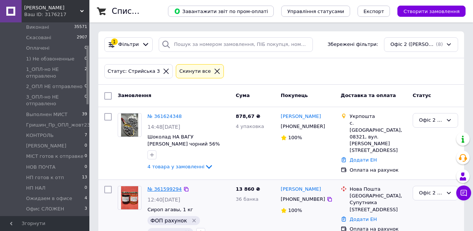
click at [156, 186] on link "№ 361599294" at bounding box center [165, 189] width 34 height 6
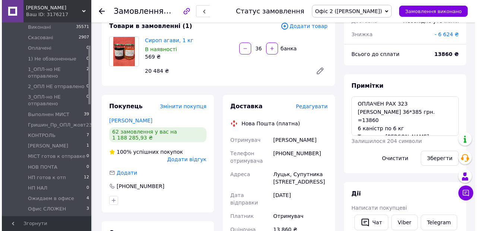
scroll to position [78, 0]
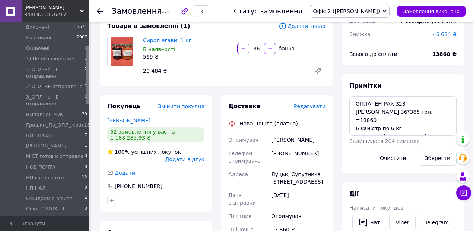
click at [314, 107] on span "Редагувати" at bounding box center [310, 106] width 32 height 6
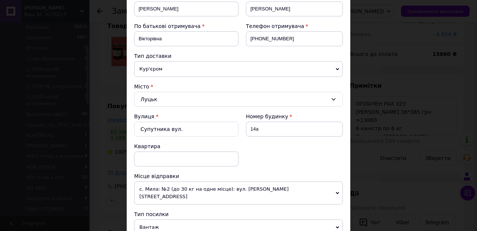
scroll to position [224, 0]
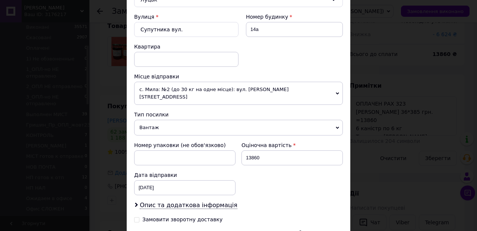
click at [339, 85] on span "с. Мила: №2 (до 30 кг на одне місце): вул. [PERSON_NAME][STREET_ADDRESS]" at bounding box center [238, 93] width 209 height 23
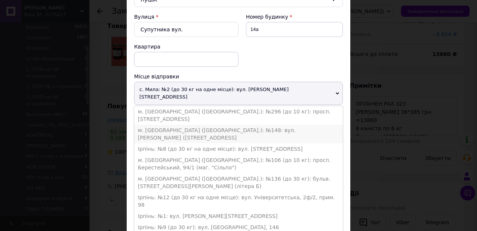
click at [227, 125] on li "м. [GEOGRAPHIC_DATA] ([GEOGRAPHIC_DATA].): №148: вул. [PERSON_NAME] ([STREET_AD…" at bounding box center [238, 134] width 209 height 19
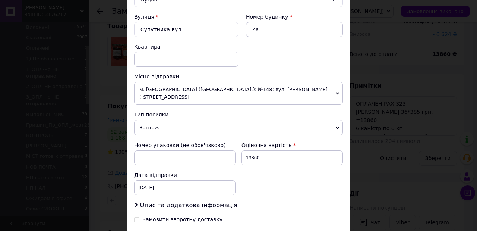
scroll to position [248, 0]
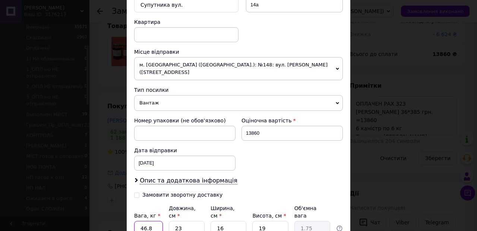
drag, startPoint x: 150, startPoint y: 217, endPoint x: 137, endPoint y: 213, distance: 13.2
click at [137, 221] on input "46.8" at bounding box center [148, 228] width 29 height 15
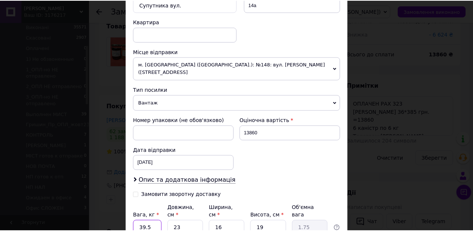
scroll to position [298, 0]
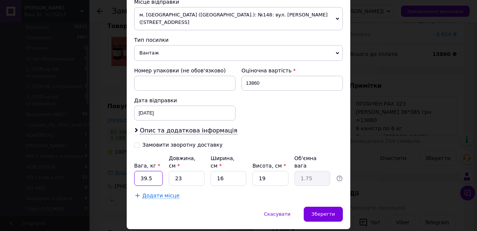
type input "39.5"
drag, startPoint x: 179, startPoint y: 169, endPoint x: 174, endPoint y: 168, distance: 5.0
click at [174, 171] on input "23" at bounding box center [187, 178] width 36 height 15
type input "6"
type input "0.46"
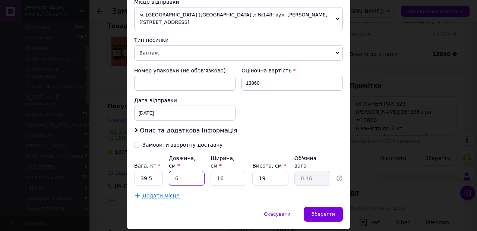
type input "65"
type input "4.94"
type input "65"
drag, startPoint x: 221, startPoint y: 167, endPoint x: 215, endPoint y: 166, distance: 6.1
click at [215, 171] on input "16" at bounding box center [229, 178] width 36 height 15
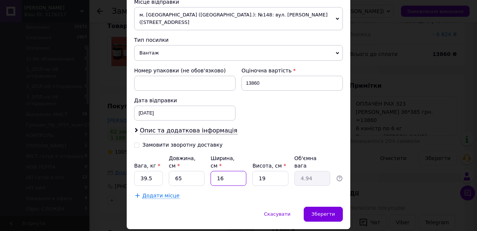
type input "4"
type input "1.24"
type input "40"
type input "12.35"
type input "40"
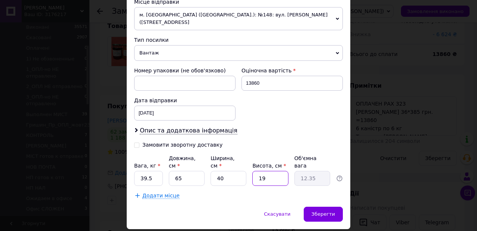
drag, startPoint x: 271, startPoint y: 163, endPoint x: 259, endPoint y: 163, distance: 11.9
click at [259, 171] on input "19" at bounding box center [270, 178] width 36 height 15
type input "1"
type input "0.65"
type input "3"
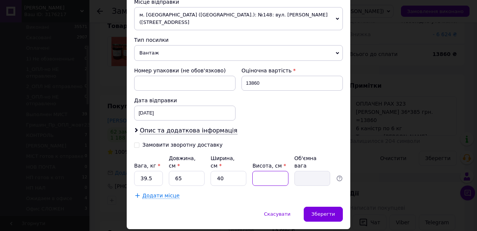
type input "1.95"
type input "30"
type input "19.5"
type input "30"
click at [323, 211] on span "Зберегти" at bounding box center [323, 214] width 23 height 6
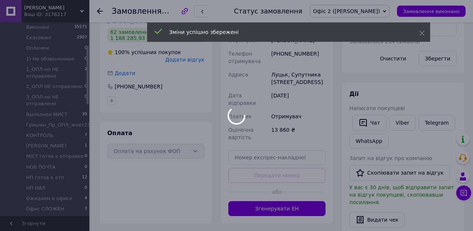
scroll to position [104, 0]
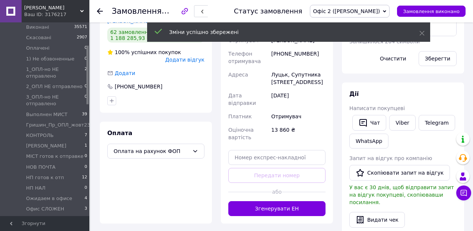
drag, startPoint x: 290, startPoint y: 208, endPoint x: 295, endPoint y: 207, distance: 4.3
click at [290, 208] on button "Згенерувати ЕН" at bounding box center [277, 208] width 97 height 15
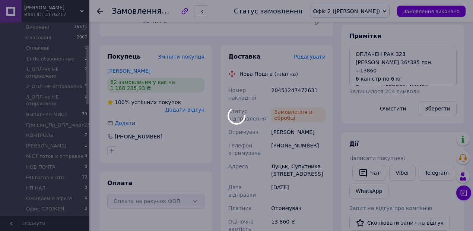
scroll to position [122, 0]
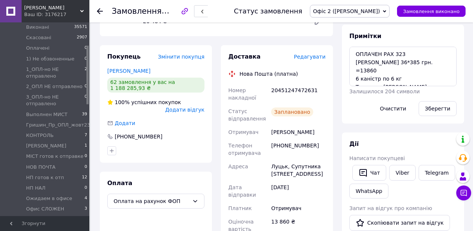
drag, startPoint x: 229, startPoint y: 89, endPoint x: 328, endPoint y: 193, distance: 144.0
click at [328, 193] on div "Доставка Редагувати Нова Пошта (платна) Номер накладної 20451247472631 Статус в…" at bounding box center [277, 165] width 112 height 240
copy div "Номер накладної 20451247472631 Статус відправлення Заплановано Отримувач [PERSO…"
click at [387, 10] on icon at bounding box center [384, 11] width 3 height 3
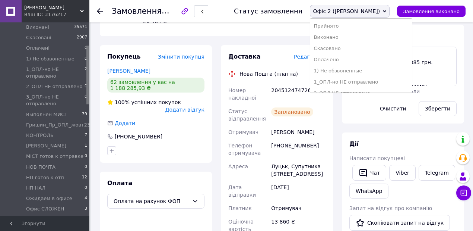
scroll to position [99, 0]
click at [380, 83] on li "НП готов к отп" at bounding box center [362, 83] width 102 height 11
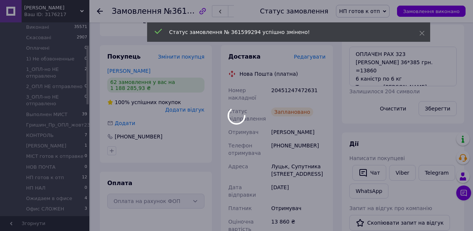
click at [99, 9] on div at bounding box center [236, 115] width 473 height 231
click at [101, 12] on icon at bounding box center [100, 11] width 6 height 6
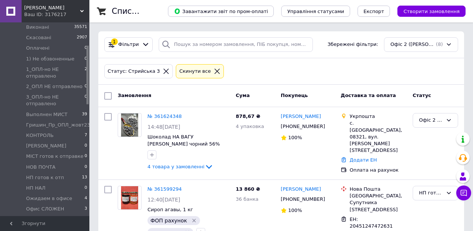
click at [214, 68] on icon at bounding box center [217, 71] width 7 height 7
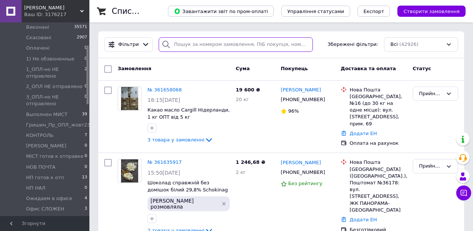
click at [196, 43] on input "search" at bounding box center [236, 44] width 154 height 15
type input "[PERSON_NAME]"
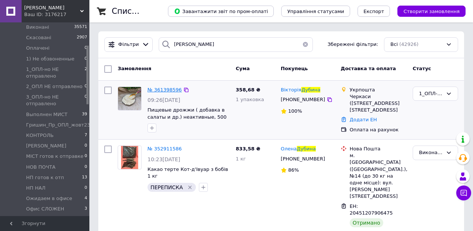
click at [161, 88] on span "№ 361398596" at bounding box center [165, 90] width 34 height 6
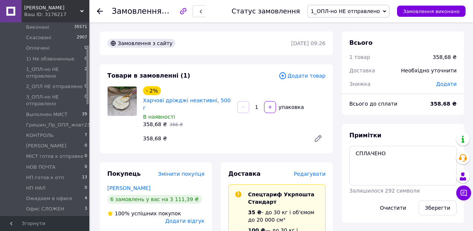
click at [305, 171] on span "Редагувати" at bounding box center [310, 174] width 32 height 6
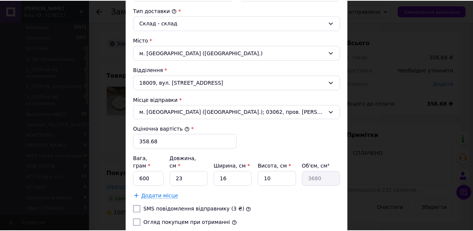
scroll to position [248, 0]
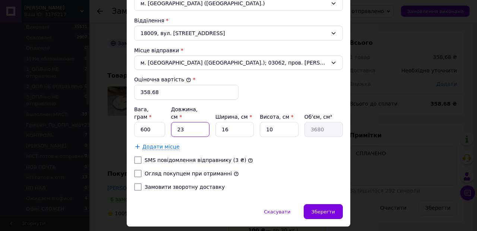
click at [195, 122] on input "23" at bounding box center [190, 129] width 38 height 15
type input "2"
type input "320"
type input "24"
type input "3840"
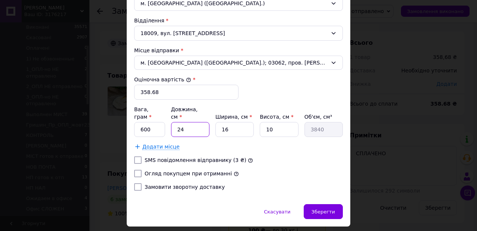
type input "24"
click at [239, 122] on input "16" at bounding box center [234, 129] width 38 height 15
type input "1"
type input "240"
type input "17"
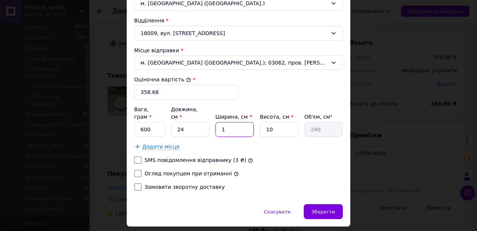
type input "4080"
type input "17"
drag, startPoint x: 271, startPoint y: 118, endPoint x: 264, endPoint y: 118, distance: 6.7
click at [264, 122] on input "10" at bounding box center [279, 129] width 38 height 15
type input "9"
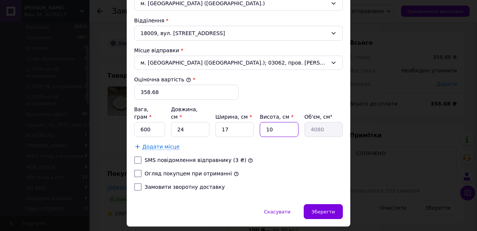
type input "3672"
type input "9"
click at [136, 170] on input "Огляд покупцем при отриманні" at bounding box center [137, 173] width 7 height 7
checkbox input "true"
click at [328, 209] on span "Зберегти" at bounding box center [323, 212] width 23 height 6
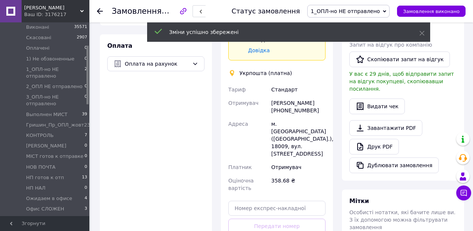
scroll to position [298, 0]
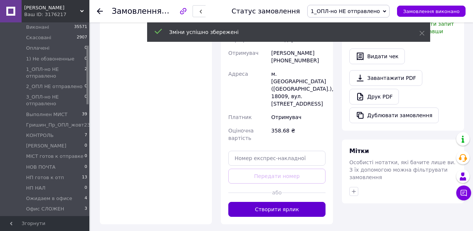
click at [281, 202] on button "Створити ярлик" at bounding box center [277, 209] width 97 height 15
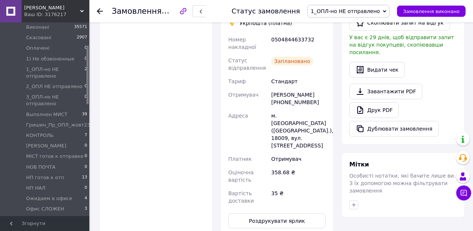
scroll to position [199, 0]
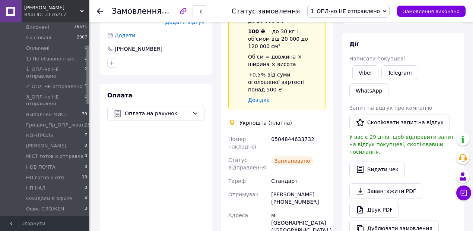
click at [300, 132] on div "0504844633732" at bounding box center [298, 142] width 57 height 21
click at [280, 132] on div "0504844633732" at bounding box center [298, 142] width 57 height 21
copy div "0504844633732"
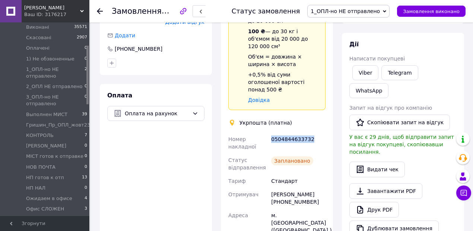
scroll to position [224, 0]
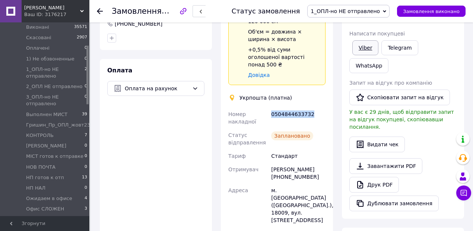
click at [367, 46] on link "Viber" at bounding box center [366, 47] width 26 height 15
click at [367, 47] on link "Viber" at bounding box center [366, 47] width 26 height 15
click at [387, 10] on icon at bounding box center [384, 11] width 3 height 3
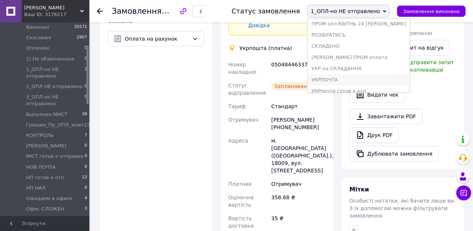
scroll to position [276, 0]
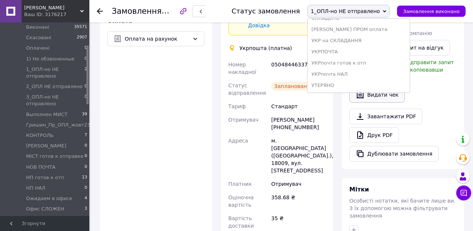
click at [353, 63] on li "УКРпочта готов к отп" at bounding box center [359, 62] width 102 height 11
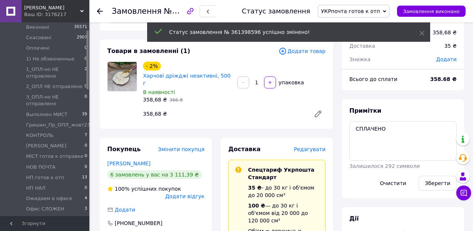
scroll to position [25, 0]
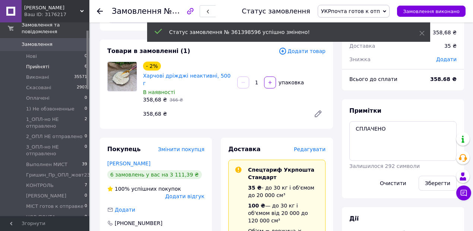
click at [37, 63] on span "Прийняті" at bounding box center [37, 66] width 23 height 7
